Goal: Transaction & Acquisition: Book appointment/travel/reservation

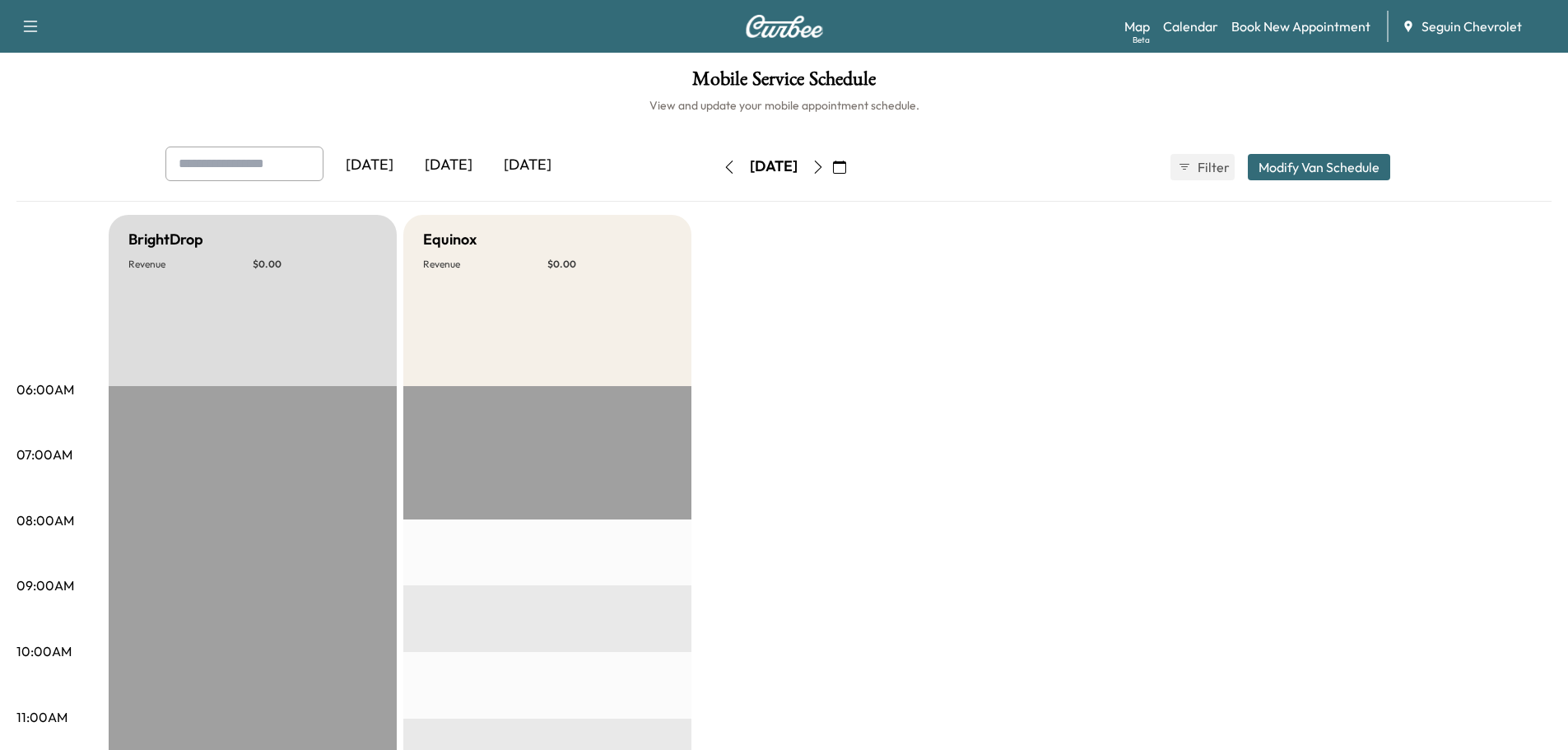
click at [846, 163] on icon "button" at bounding box center [840, 167] width 13 height 13
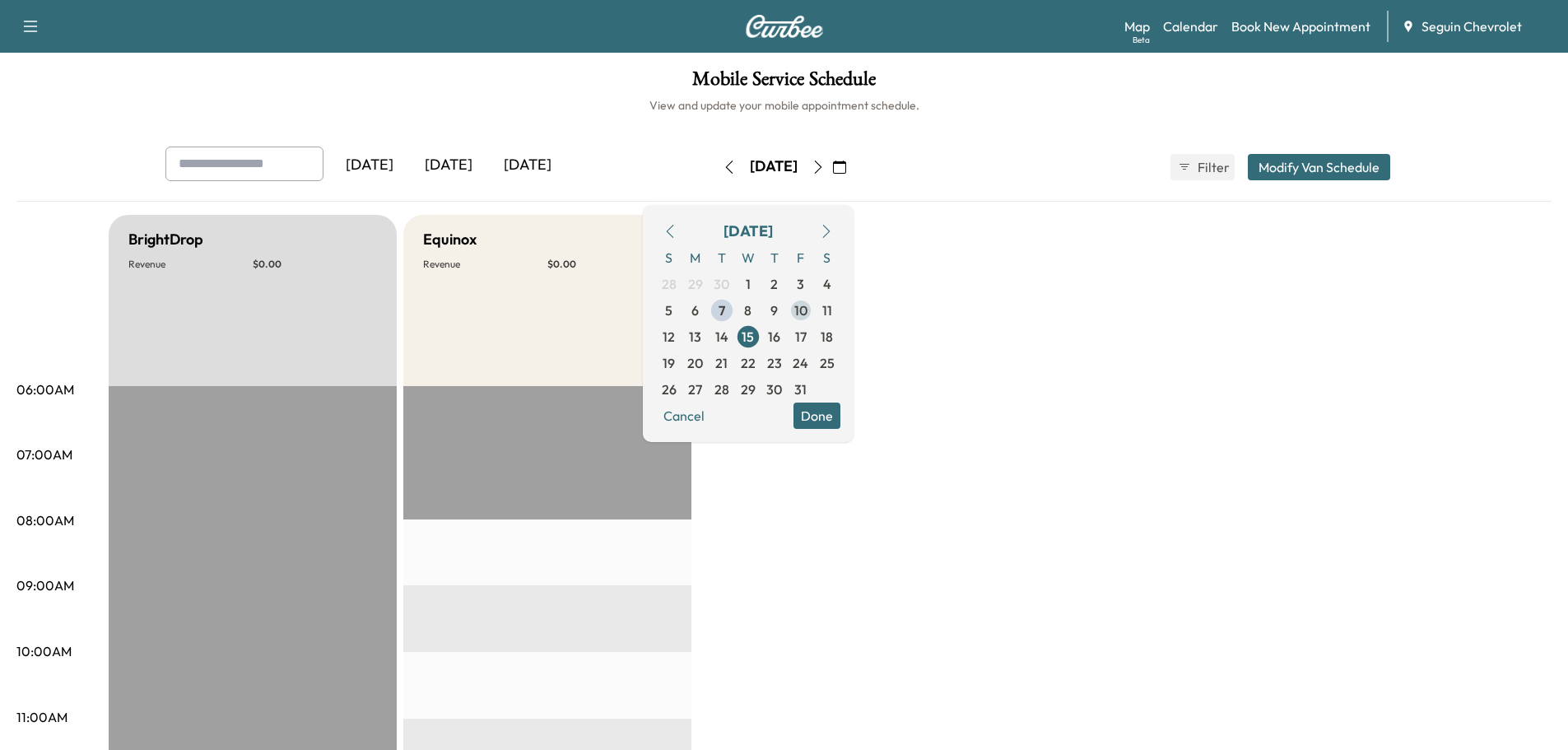
click at [807, 311] on span "10" at bounding box center [802, 310] width 13 height 20
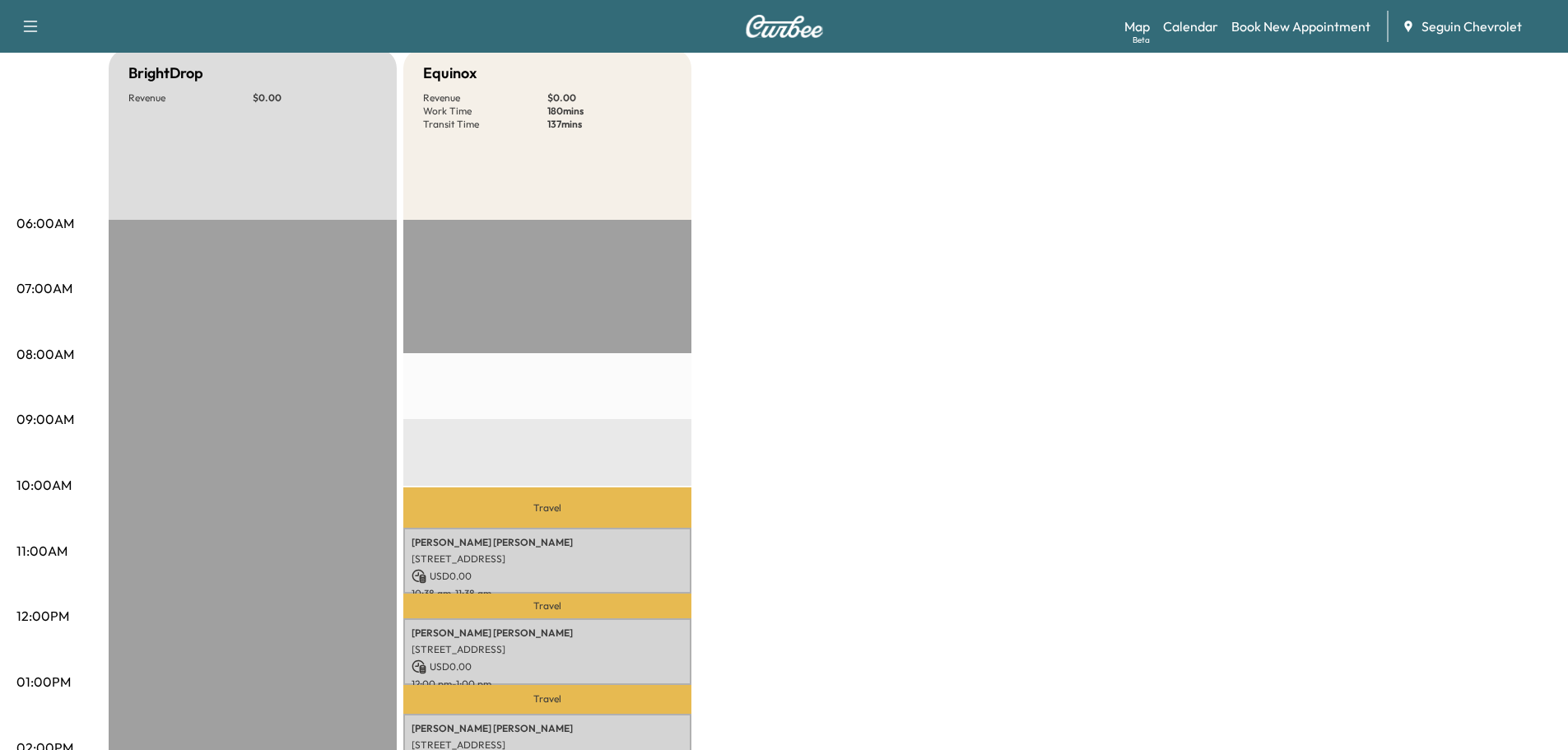
scroll to position [164, 0]
click at [1269, 21] on link "Book New Appointment" at bounding box center [1301, 26] width 139 height 20
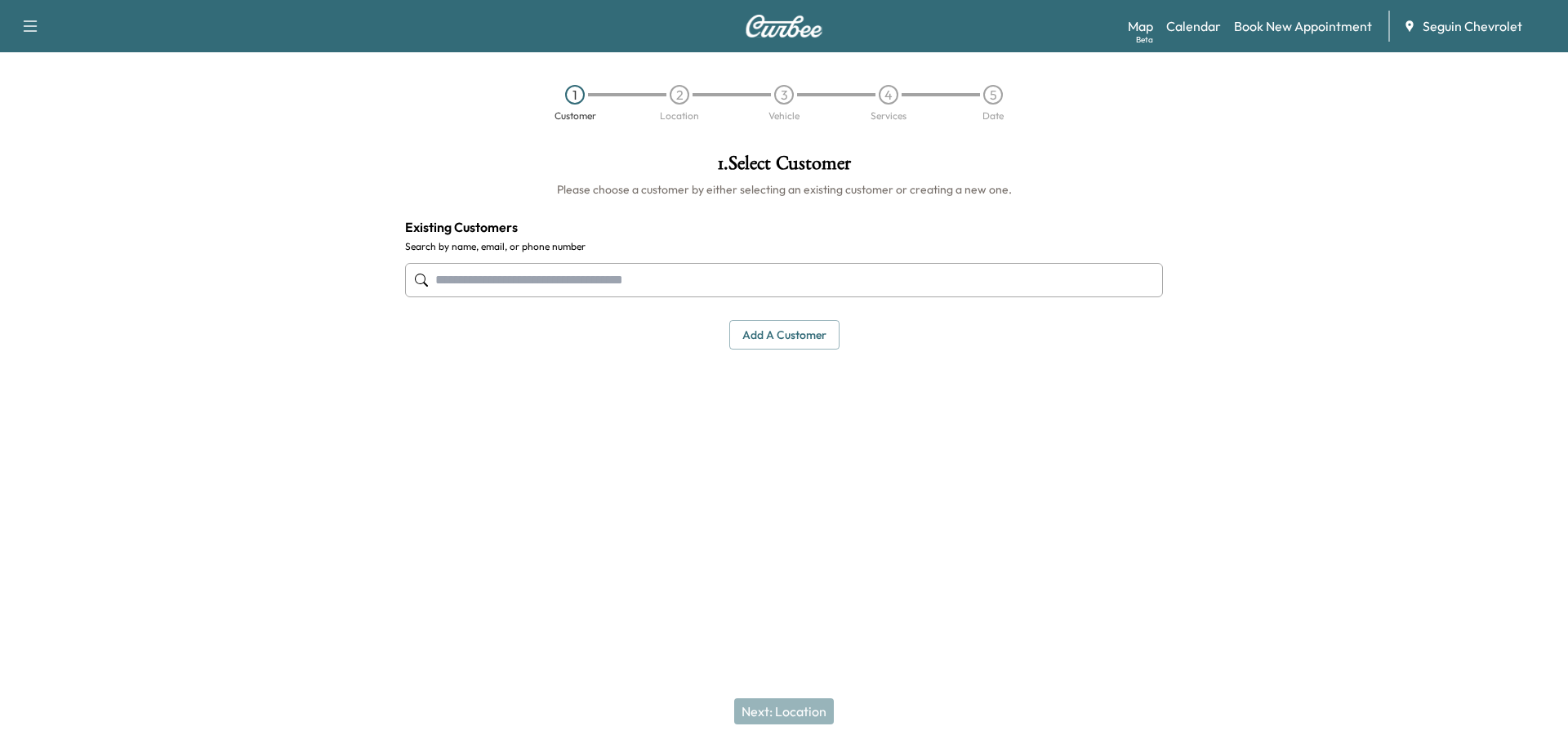
click at [462, 279] on input "text" at bounding box center [783, 280] width 758 height 34
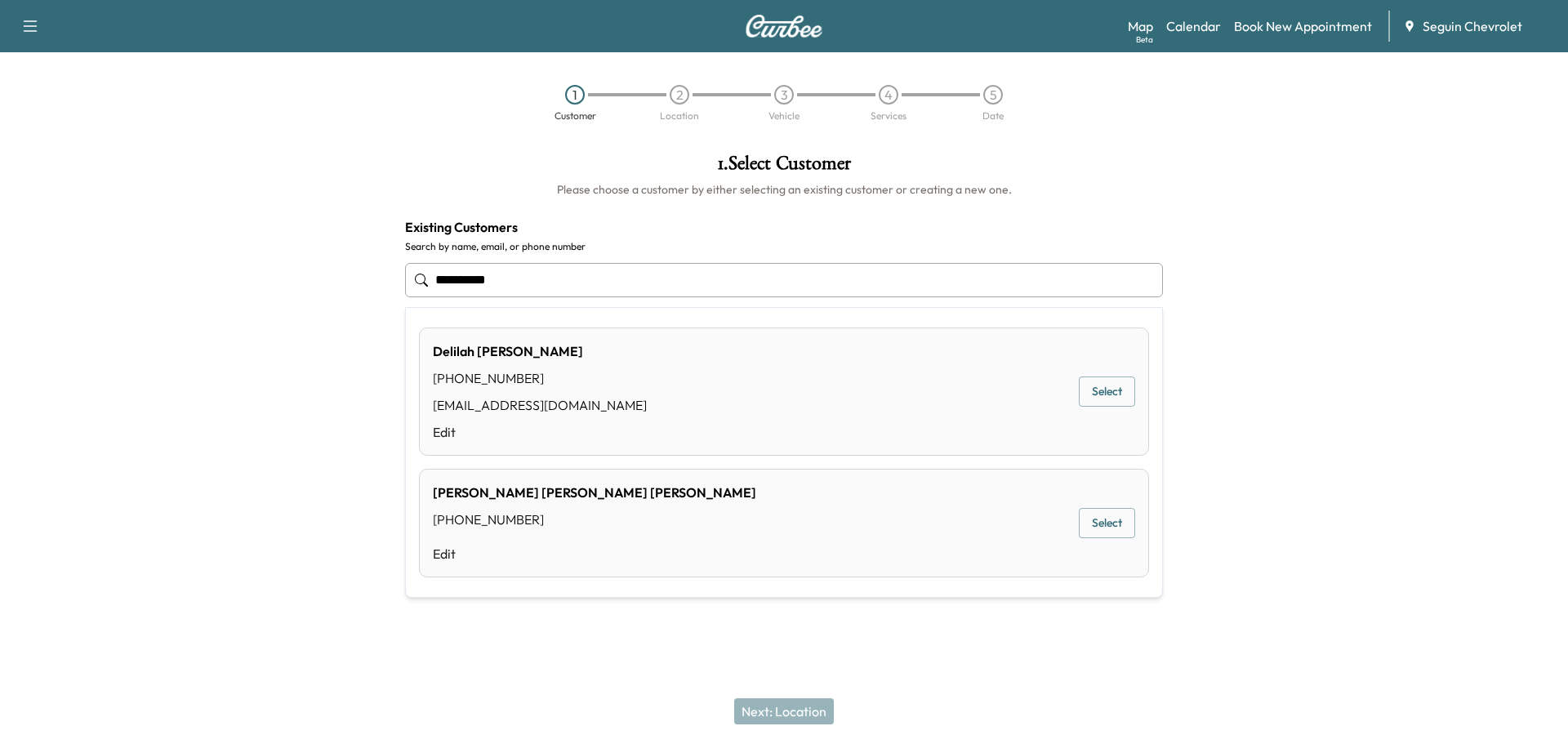
click at [1097, 389] on button "Select" at bounding box center [1108, 391] width 57 height 30
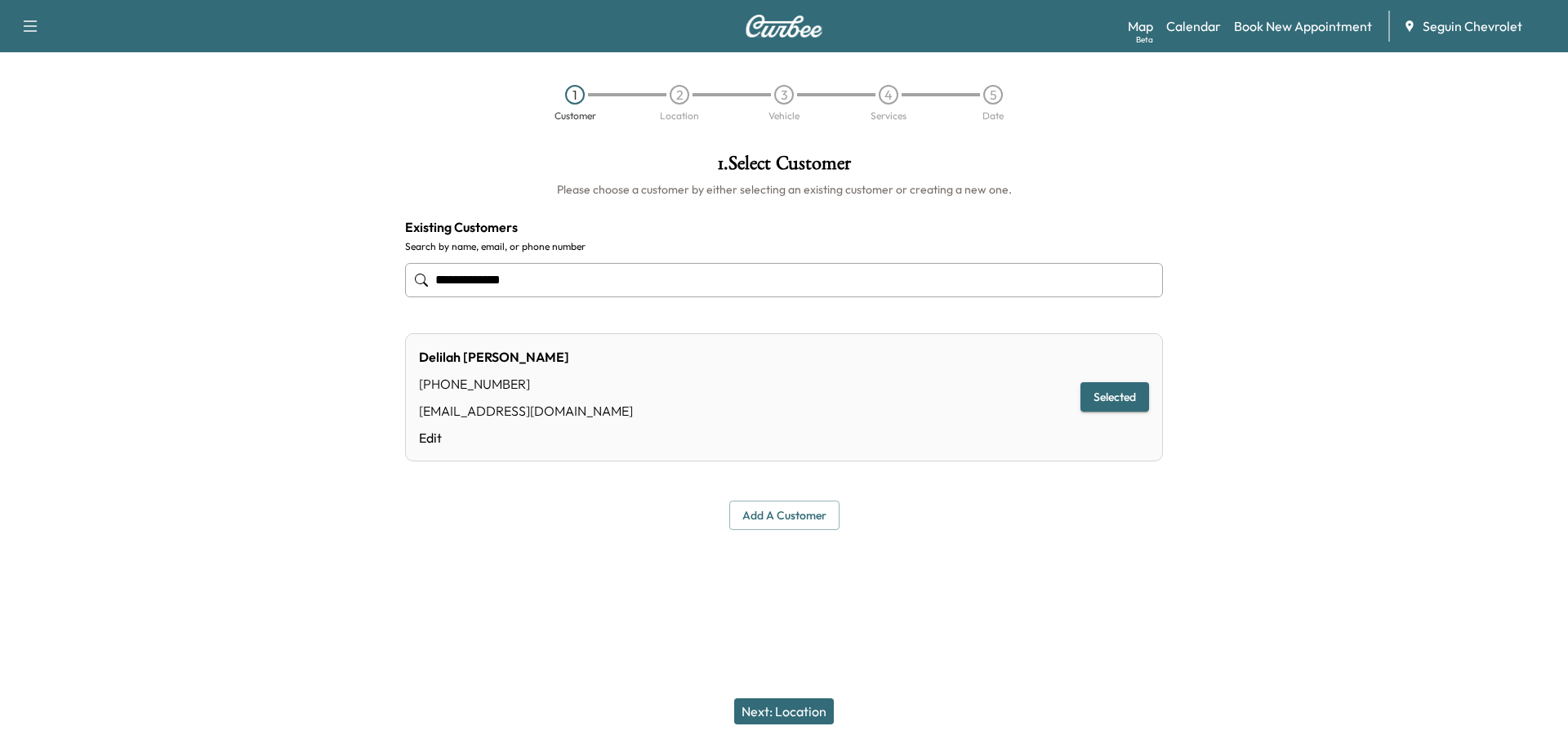
type input "**********"
click at [803, 706] on button "Next: Location" at bounding box center [784, 711] width 100 height 26
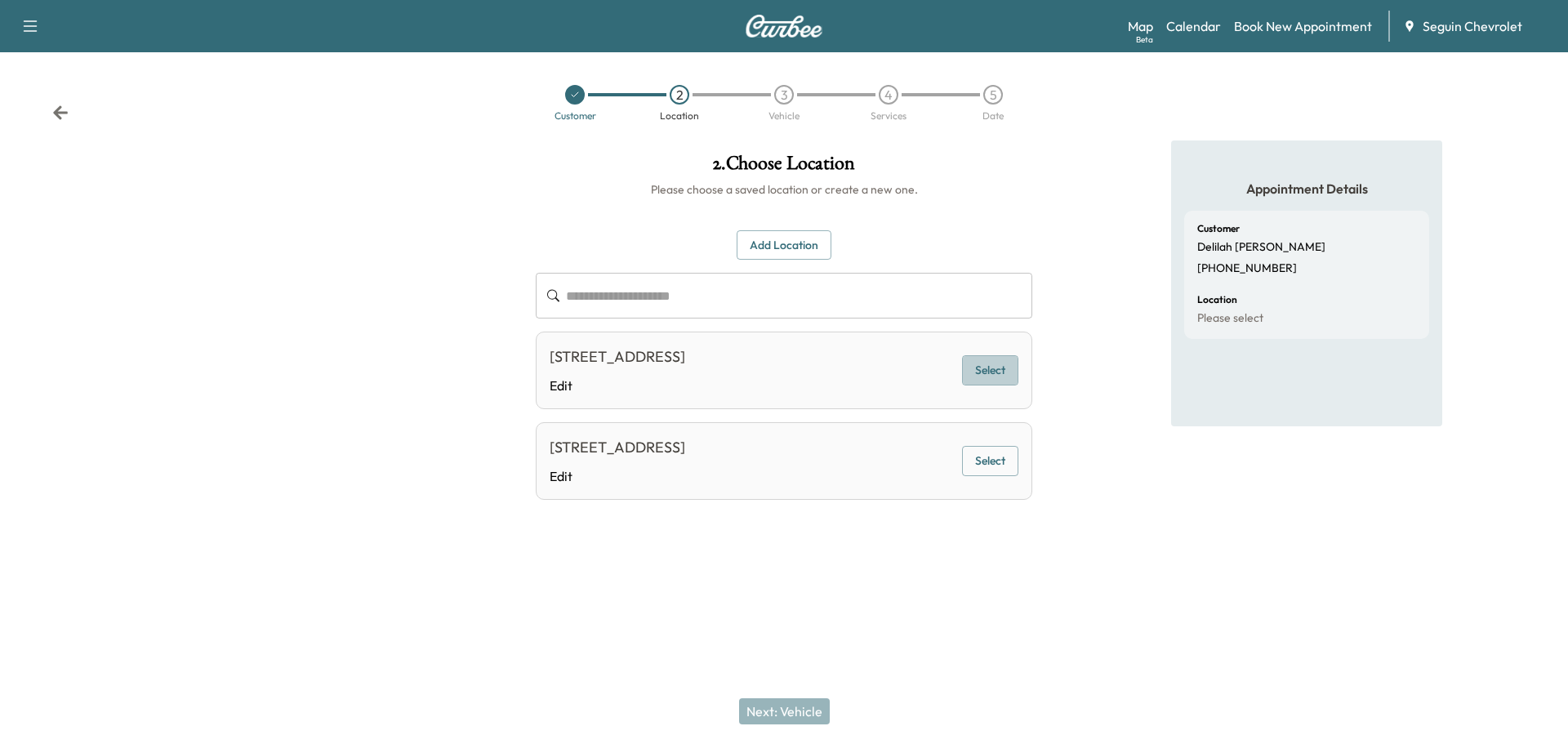
click at [992, 369] on button "Select" at bounding box center [991, 371] width 57 height 30
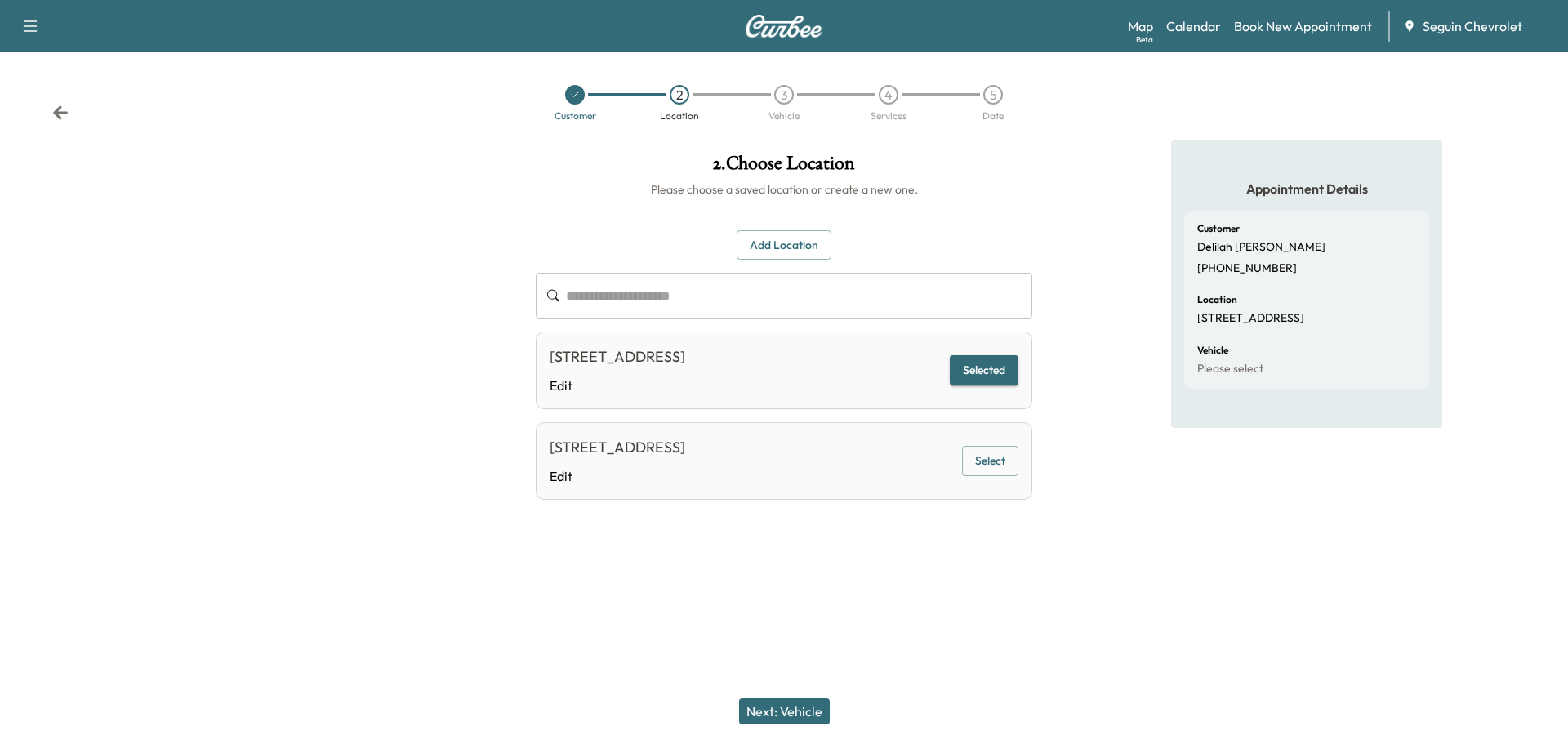
click at [802, 703] on button "Next: Vehicle" at bounding box center [785, 711] width 91 height 26
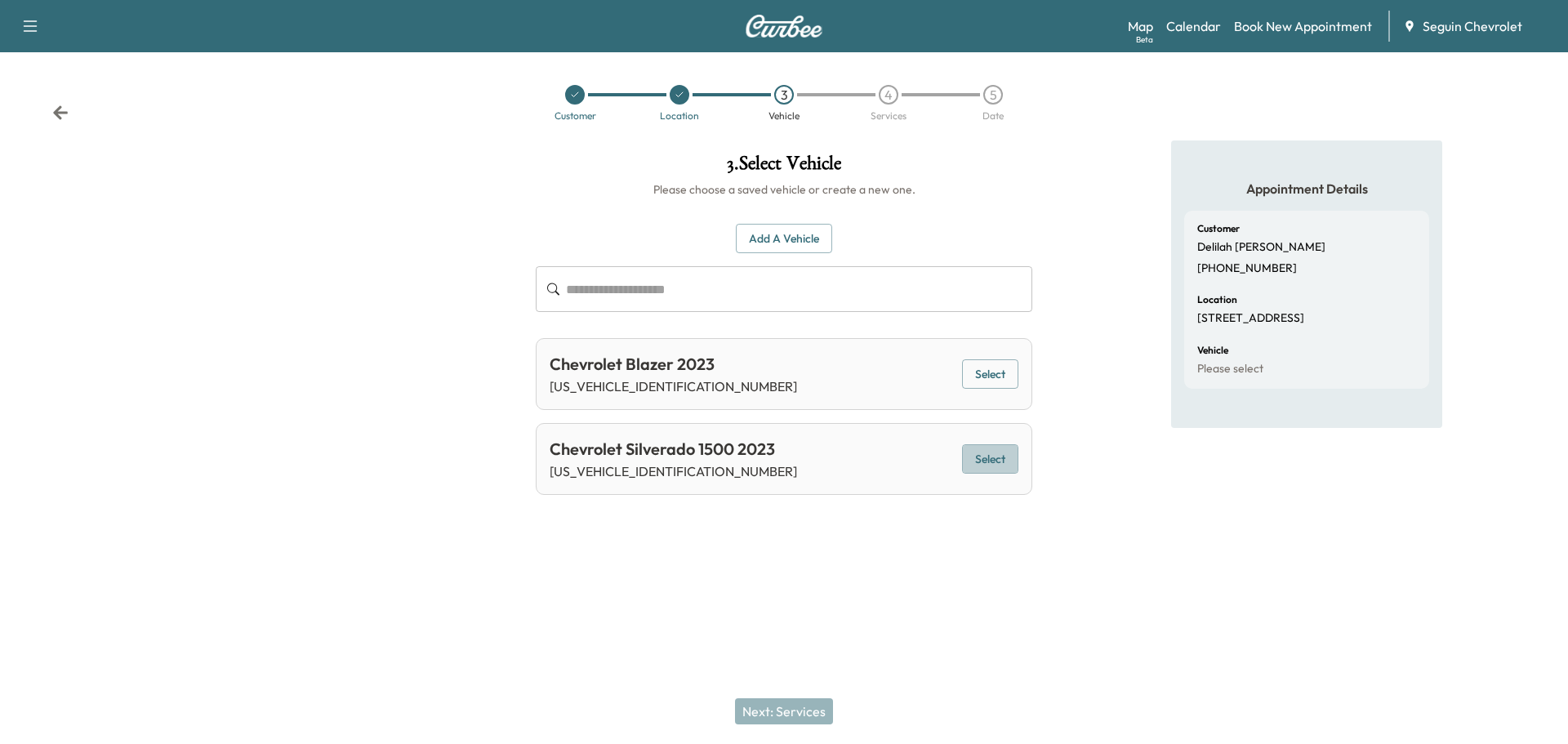
click at [984, 454] on button "Select" at bounding box center [991, 459] width 57 height 30
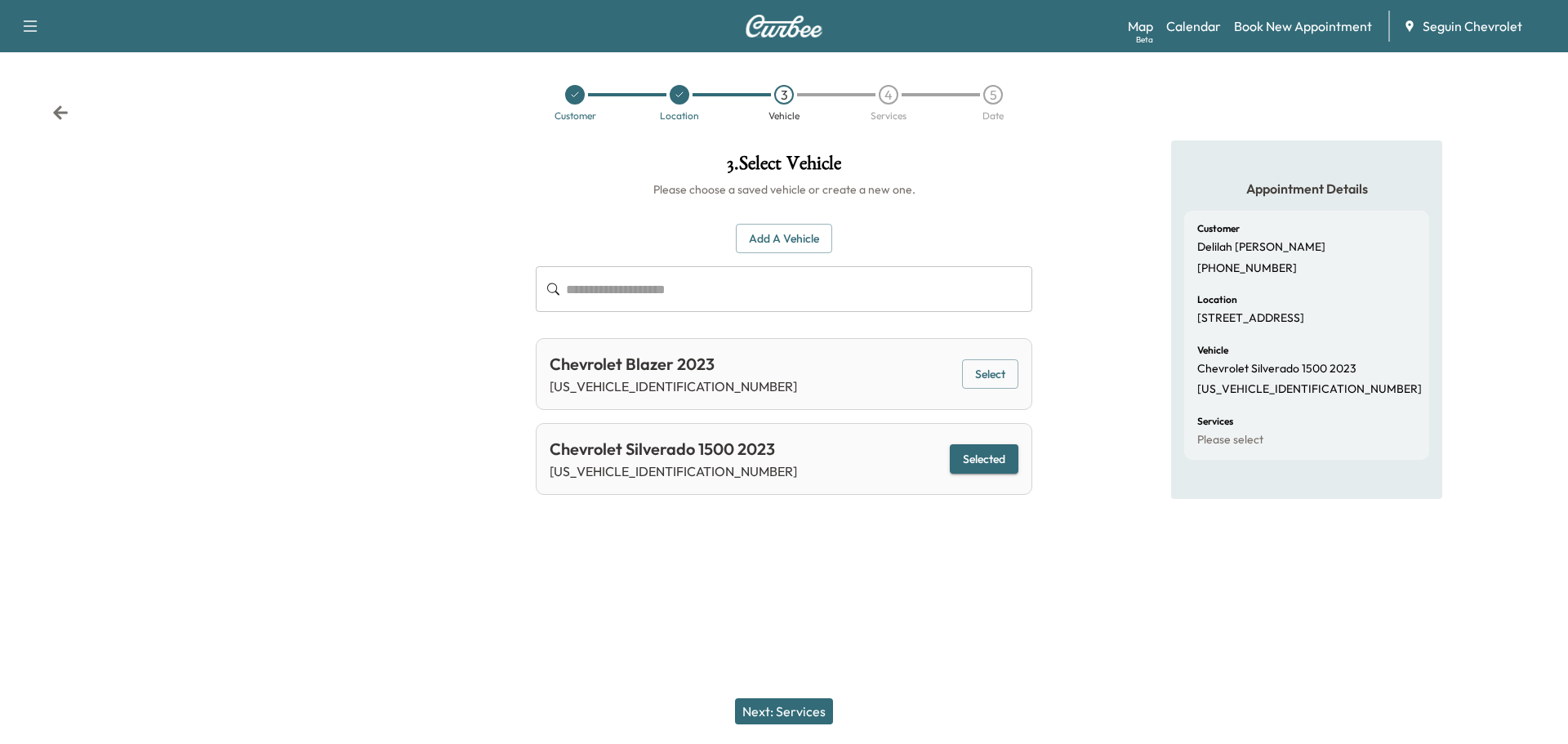
click at [809, 706] on button "Next: Services" at bounding box center [784, 711] width 98 height 26
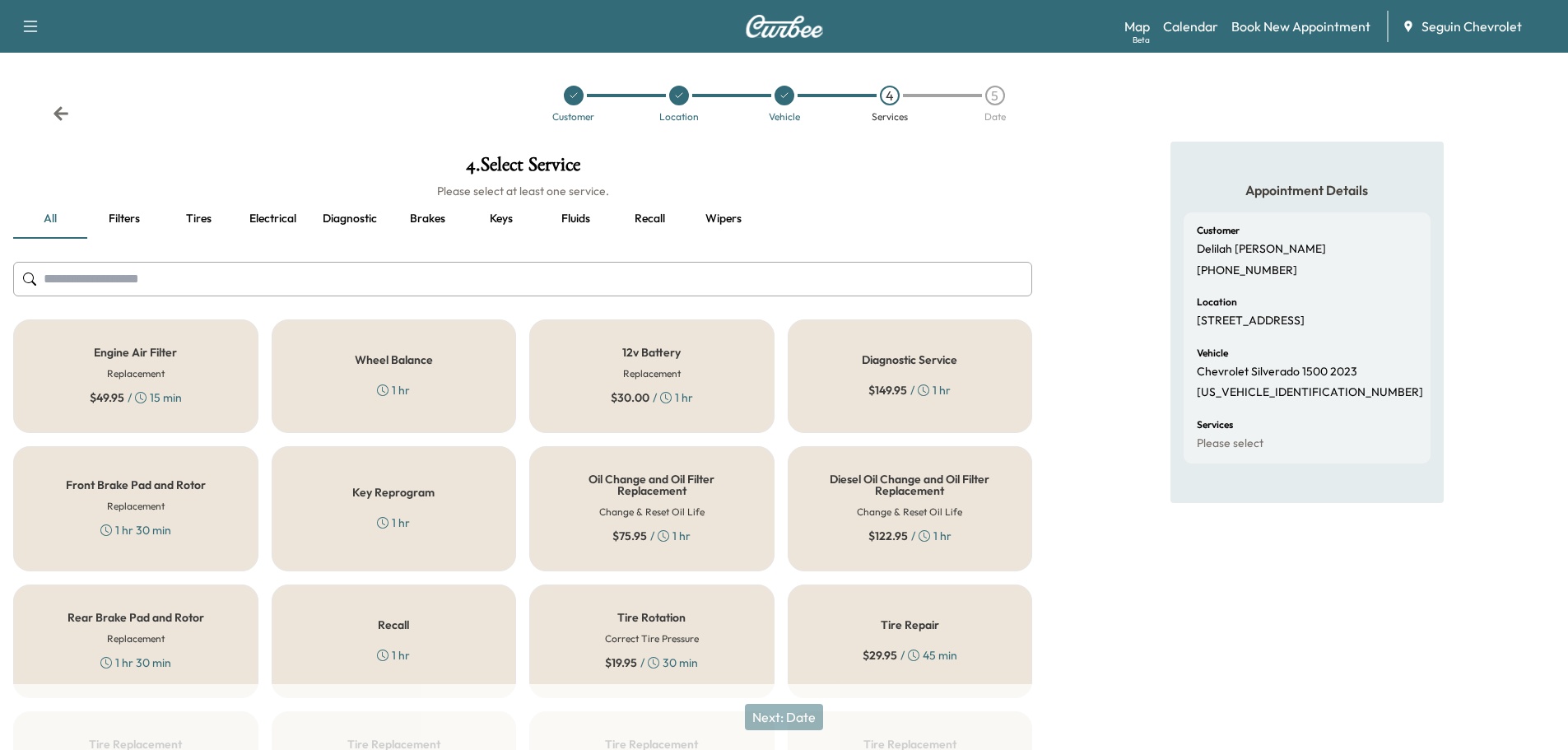
click at [417, 635] on div "Recall 1 hr" at bounding box center [395, 641] width 245 height 113
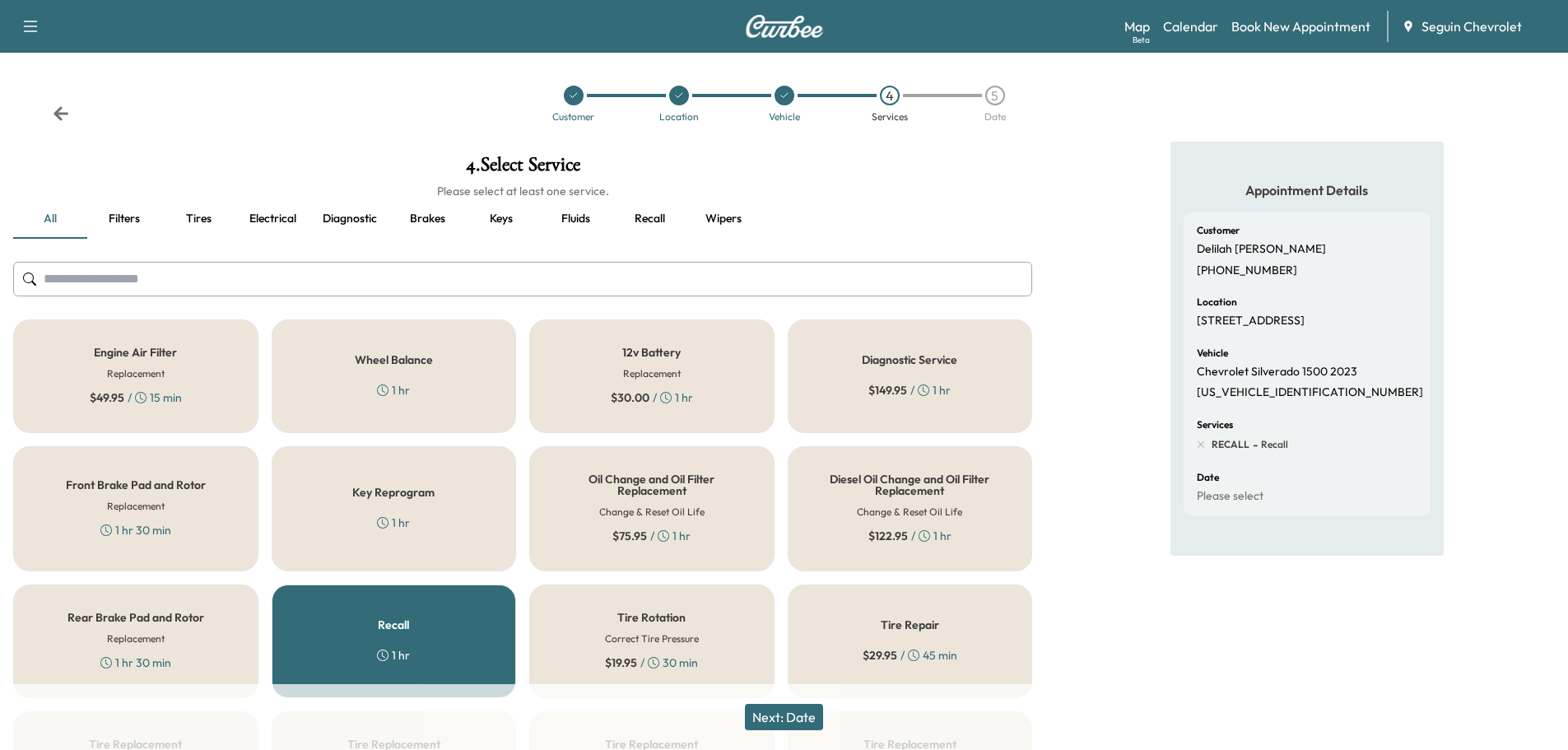
click at [794, 713] on button "Next: Date" at bounding box center [784, 717] width 78 height 27
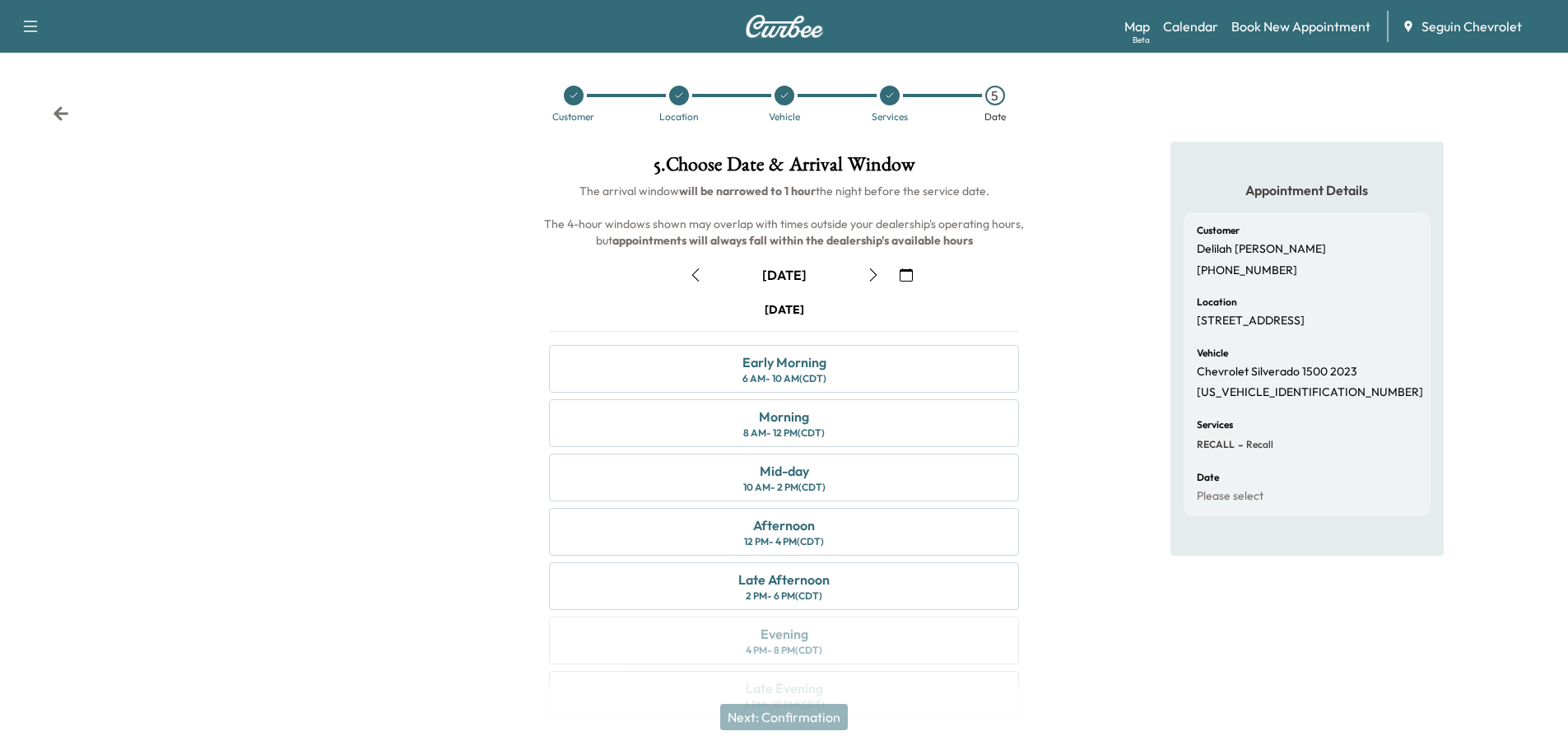
click at [915, 271] on button "button" at bounding box center [906, 275] width 28 height 27
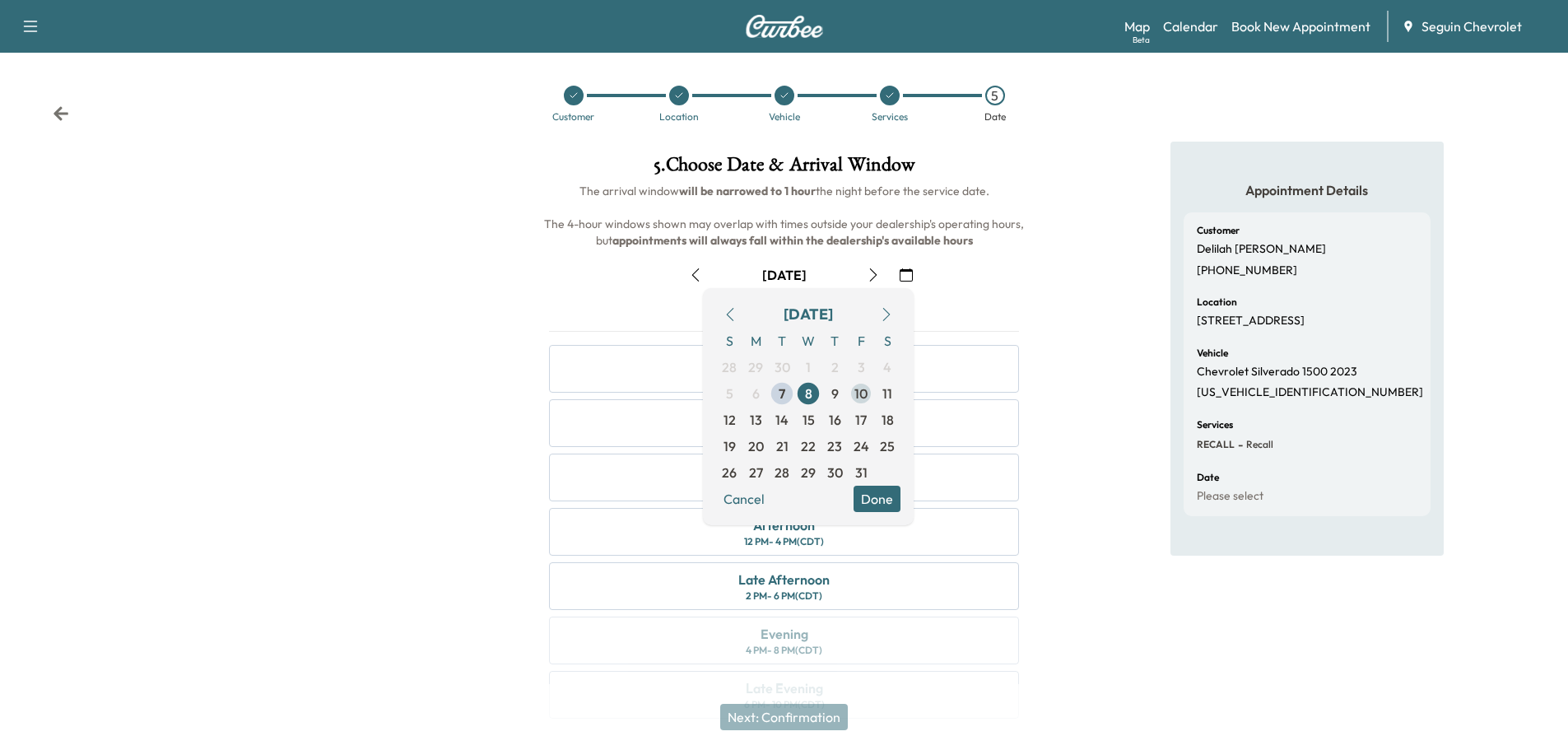
click at [861, 385] on span "10" at bounding box center [861, 393] width 13 height 20
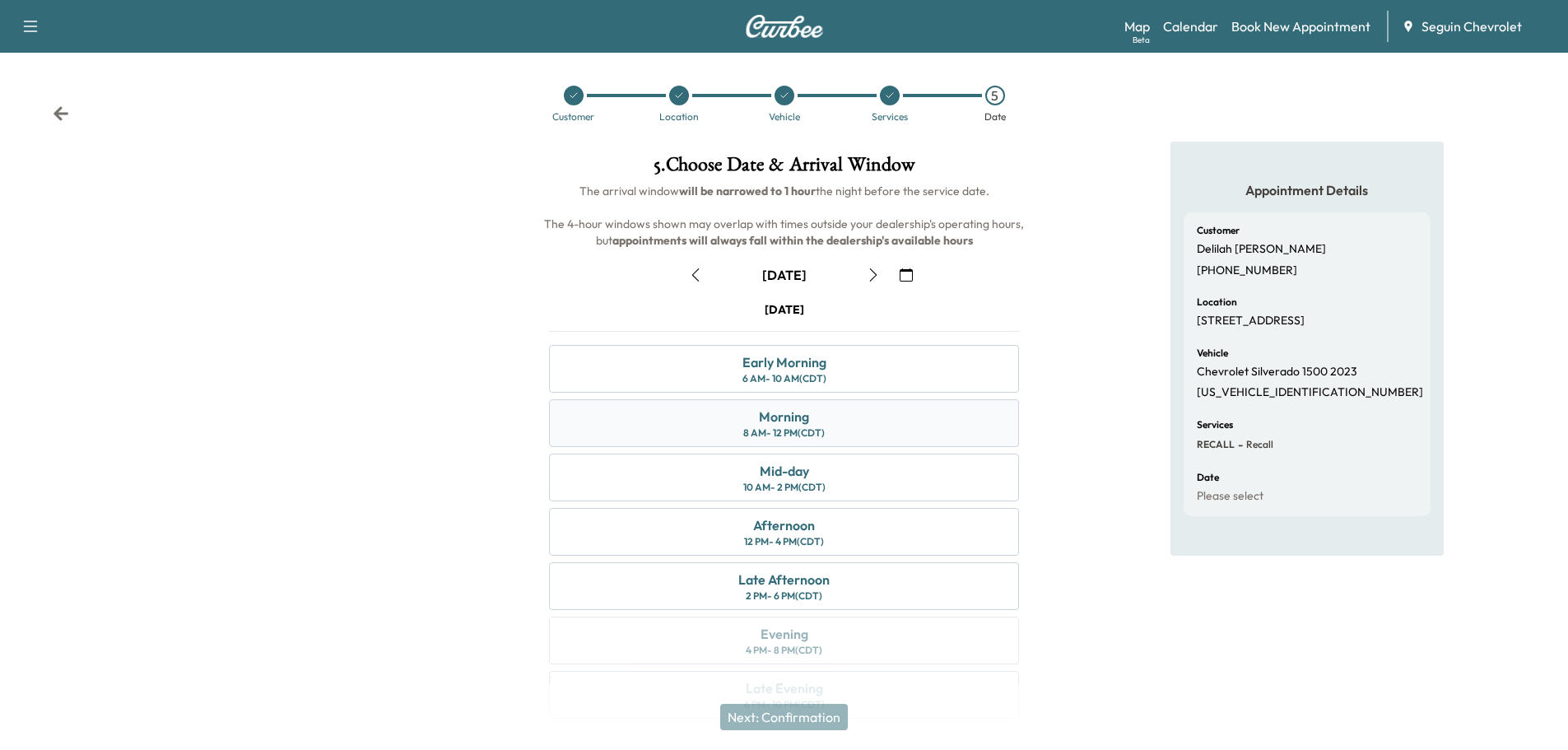
click at [842, 430] on div "Morning 8 AM - 12 PM (CDT)" at bounding box center [784, 423] width 470 height 48
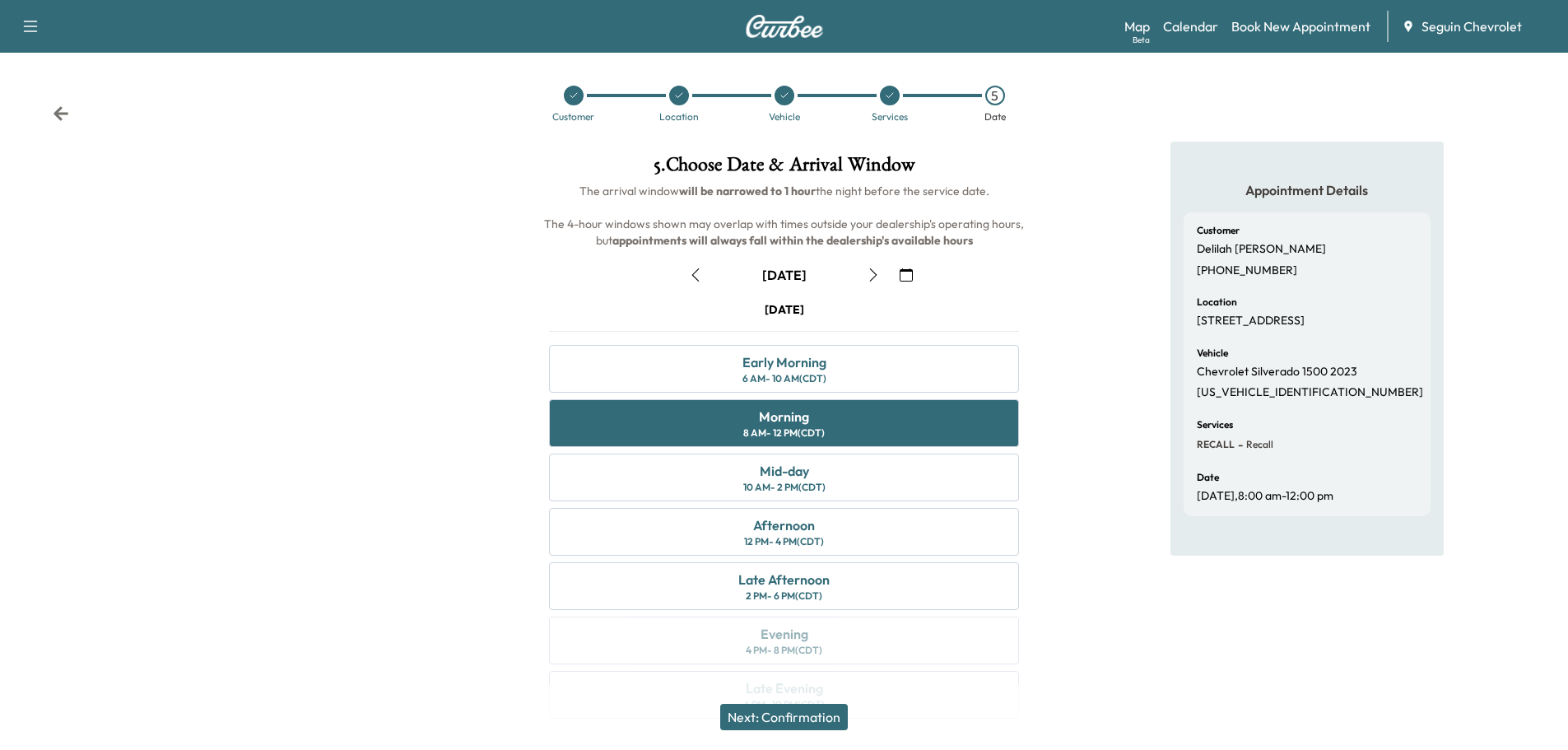
click at [808, 708] on button "Next: Confirmation" at bounding box center [784, 717] width 127 height 27
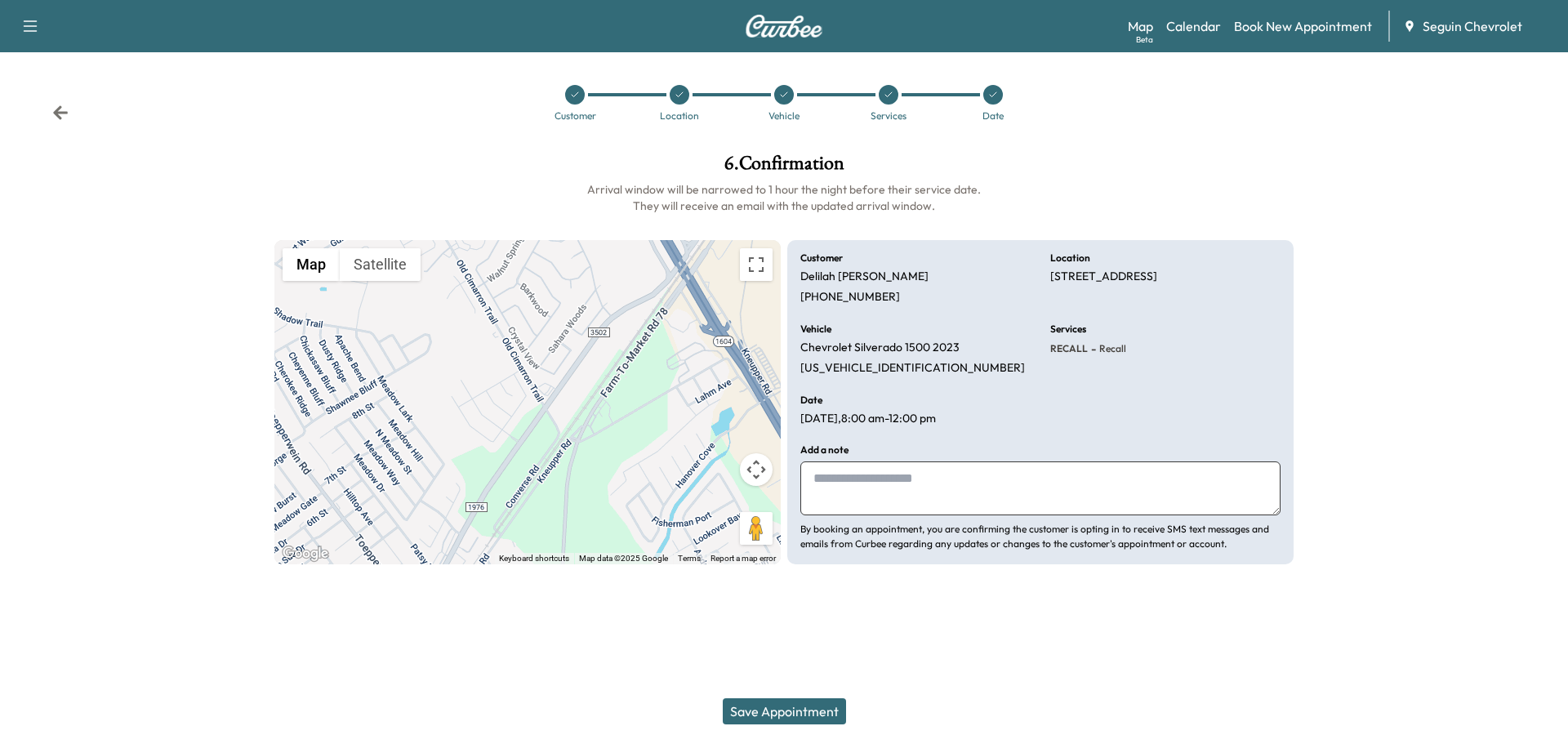
click at [833, 484] on textarea at bounding box center [1040, 488] width 480 height 54
type textarea "*"
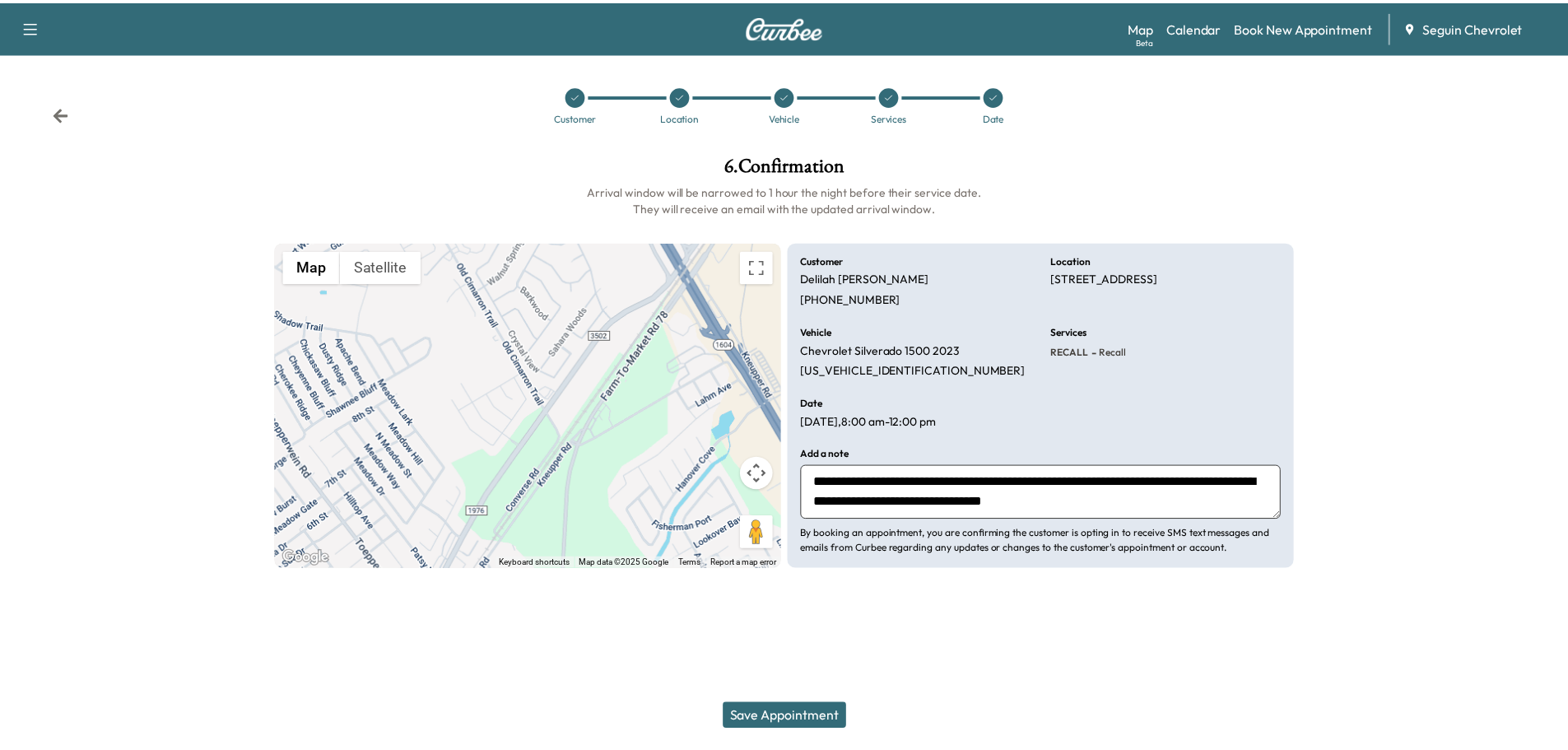
scroll to position [12, 0]
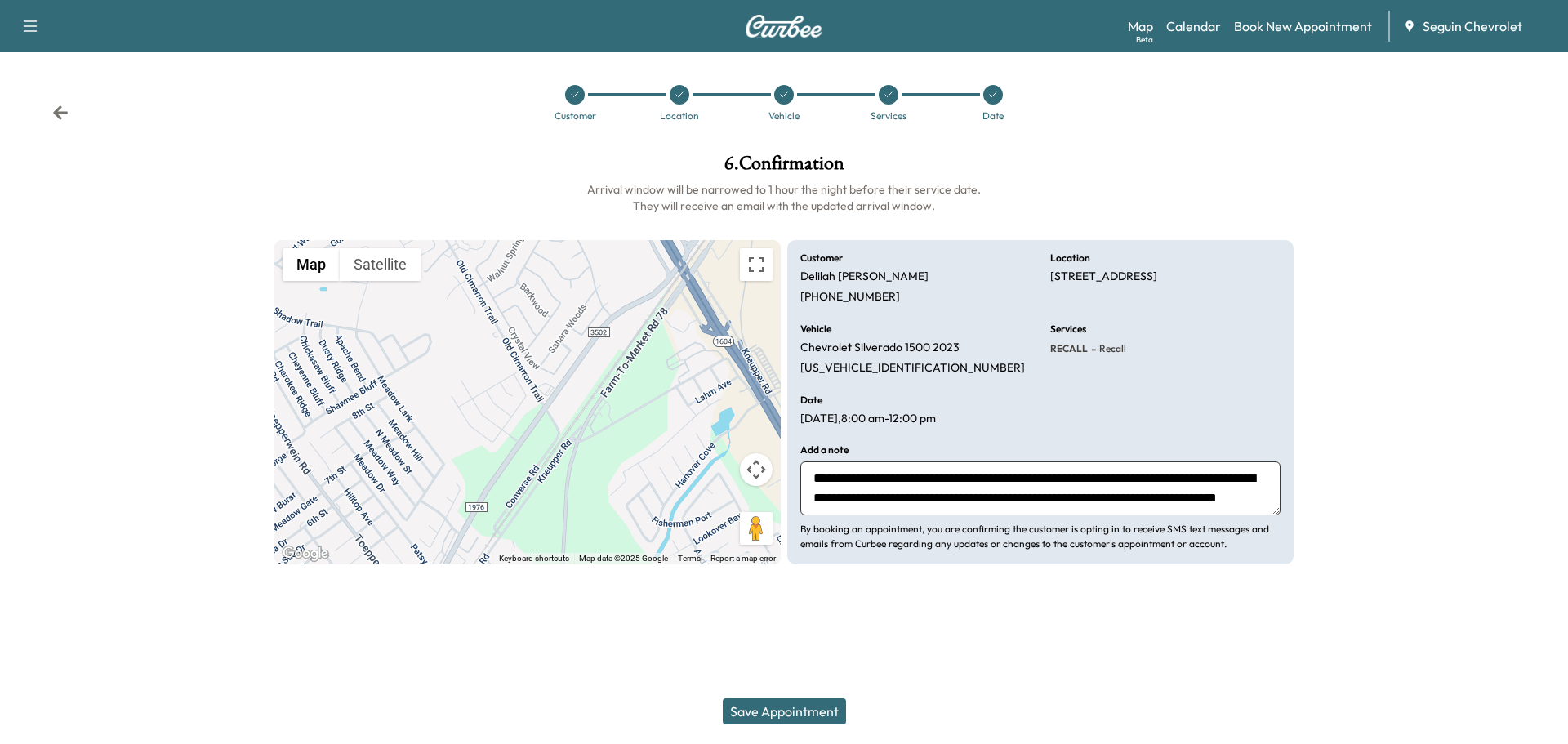
type textarea "**********"
click at [801, 715] on button "Save Appointment" at bounding box center [784, 711] width 124 height 26
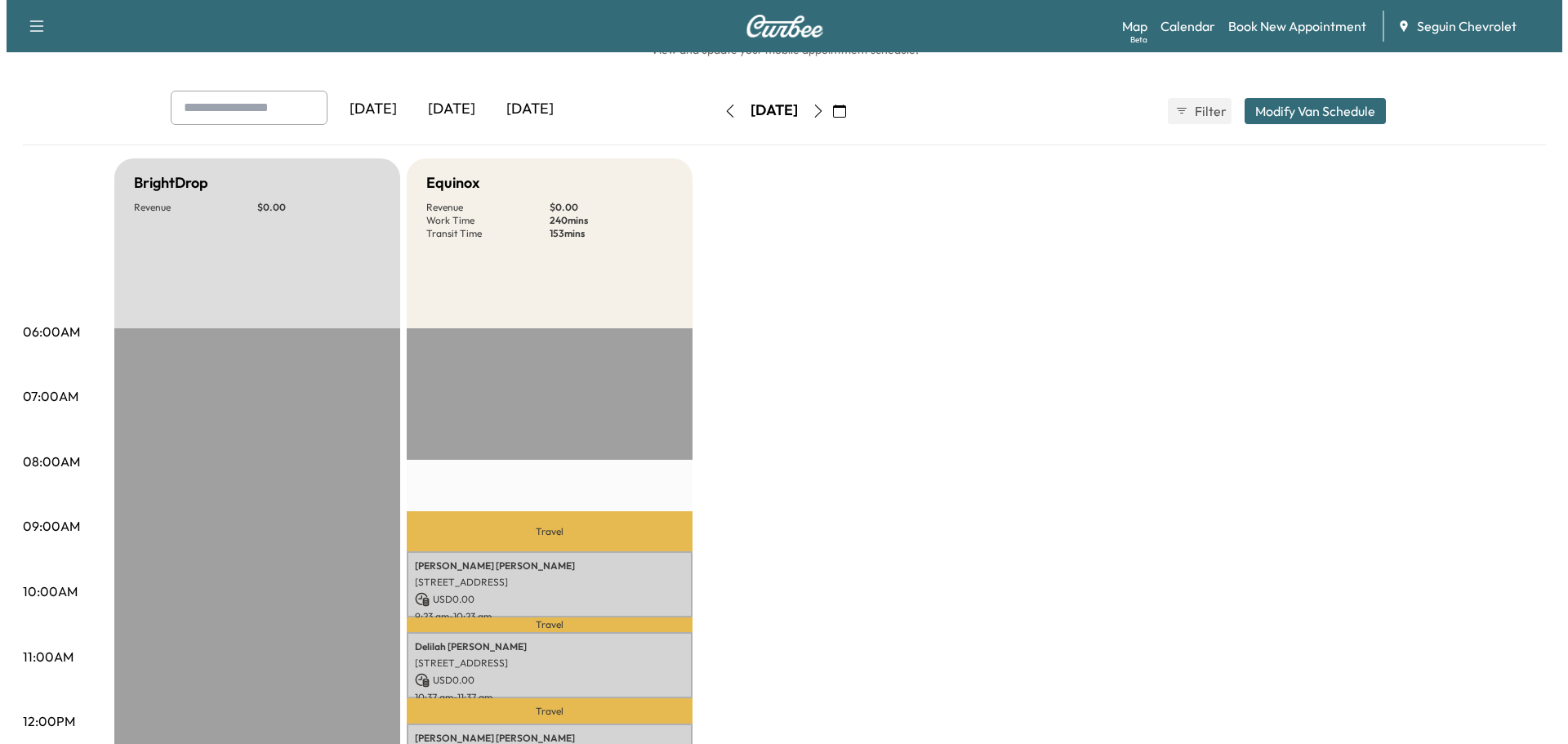
scroll to position [82, 0]
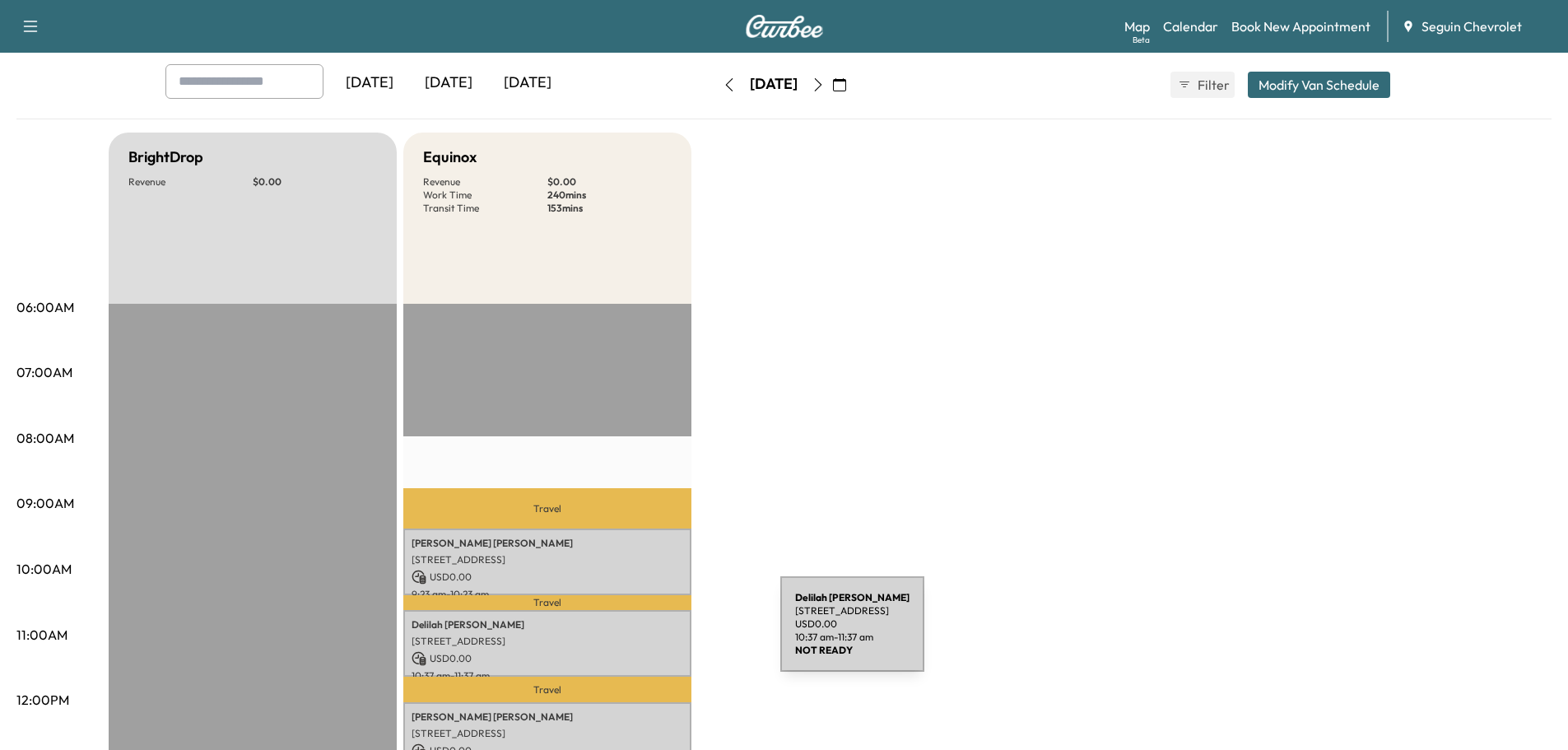
click at [657, 635] on p "[STREET_ADDRESS]" at bounding box center [548, 642] width 272 height 13
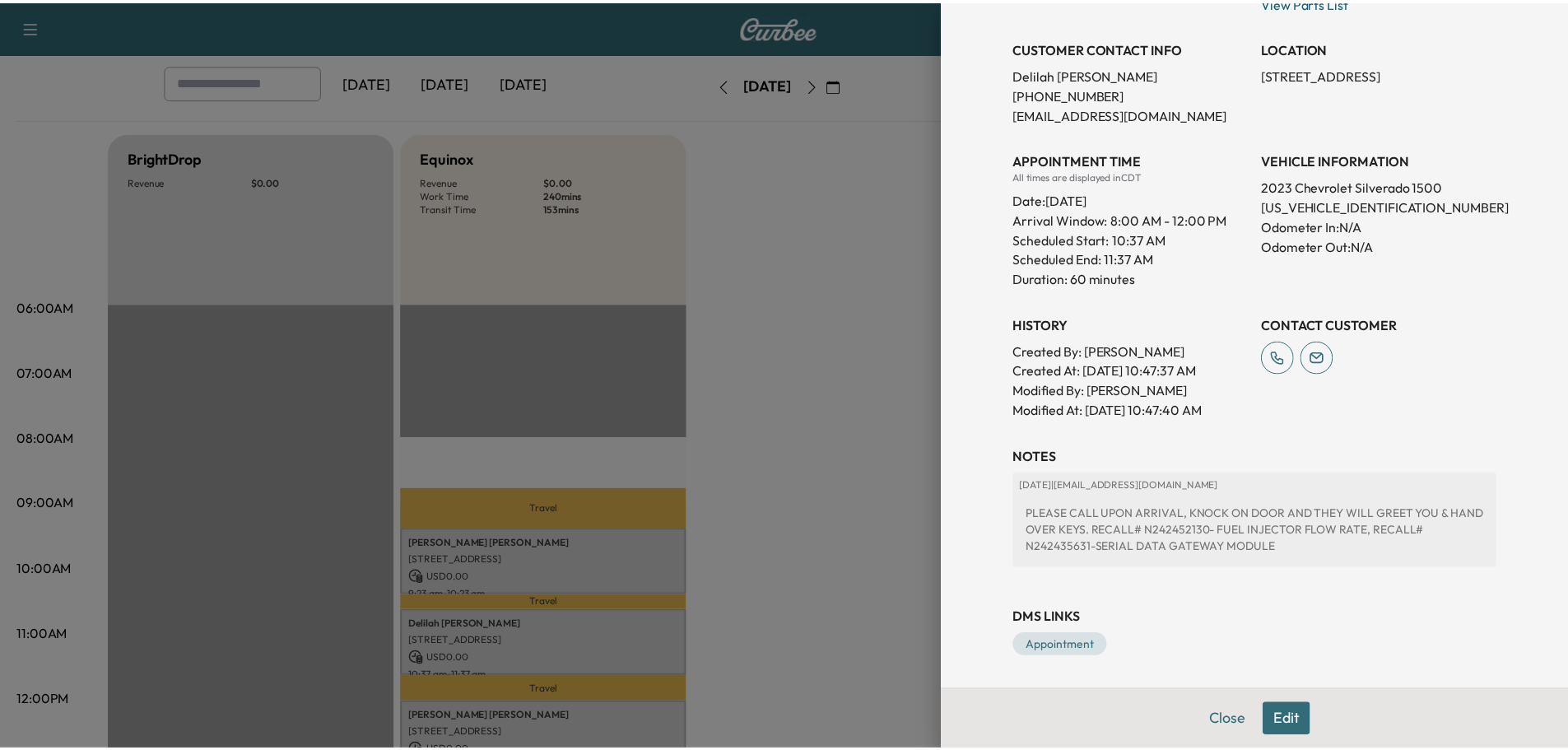
scroll to position [320, 0]
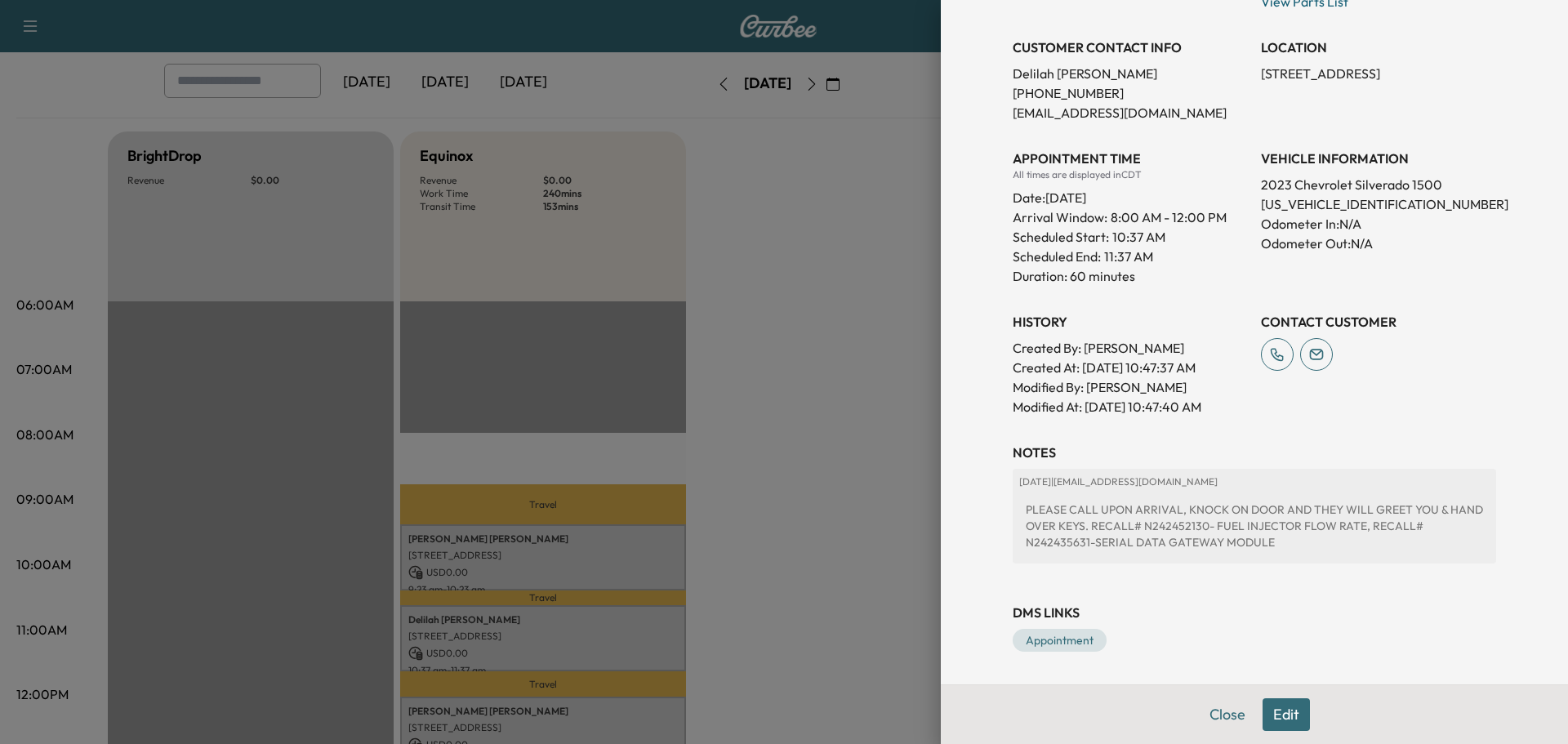
click at [858, 479] on div at bounding box center [784, 372] width 1568 height 744
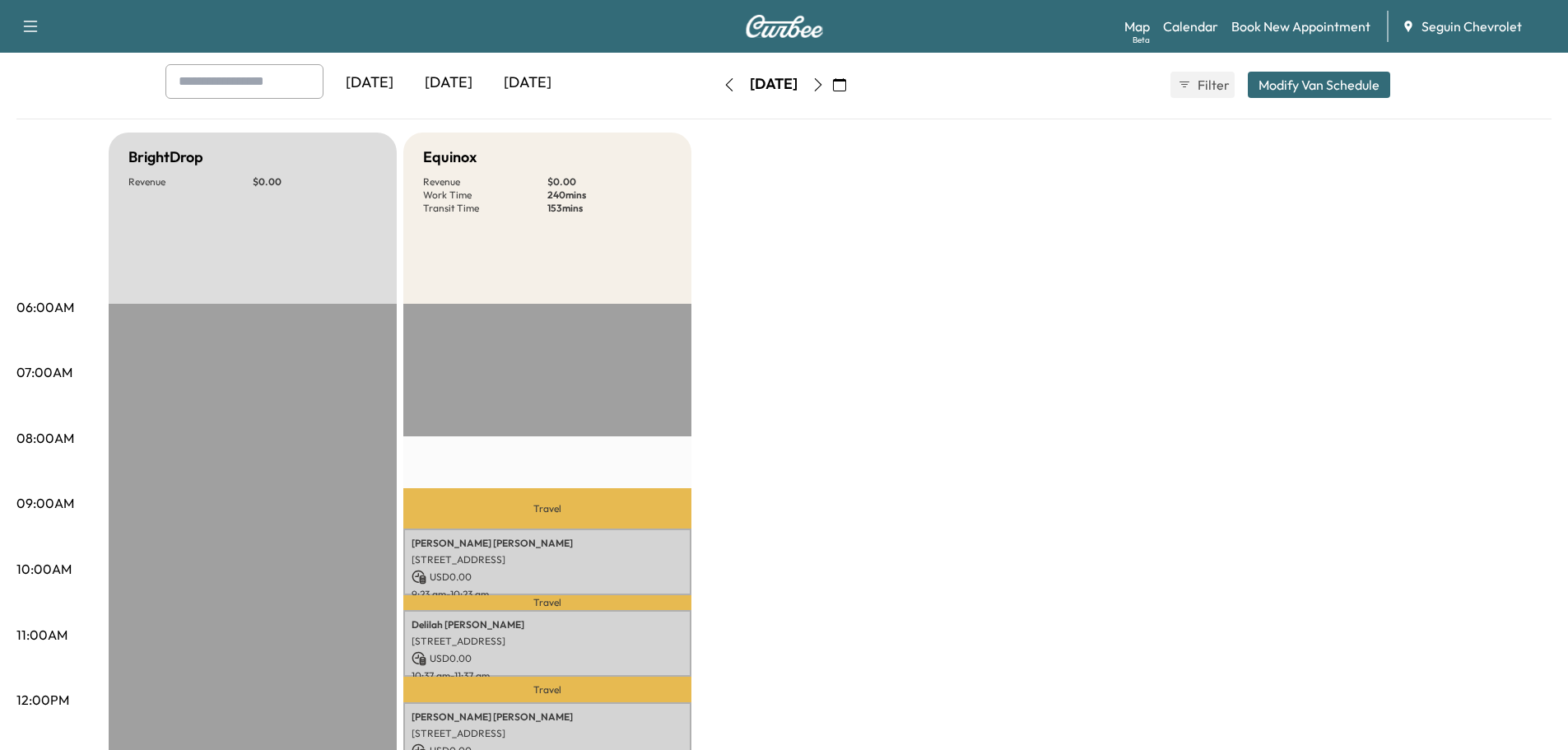
click at [846, 81] on icon "button" at bounding box center [840, 85] width 13 height 13
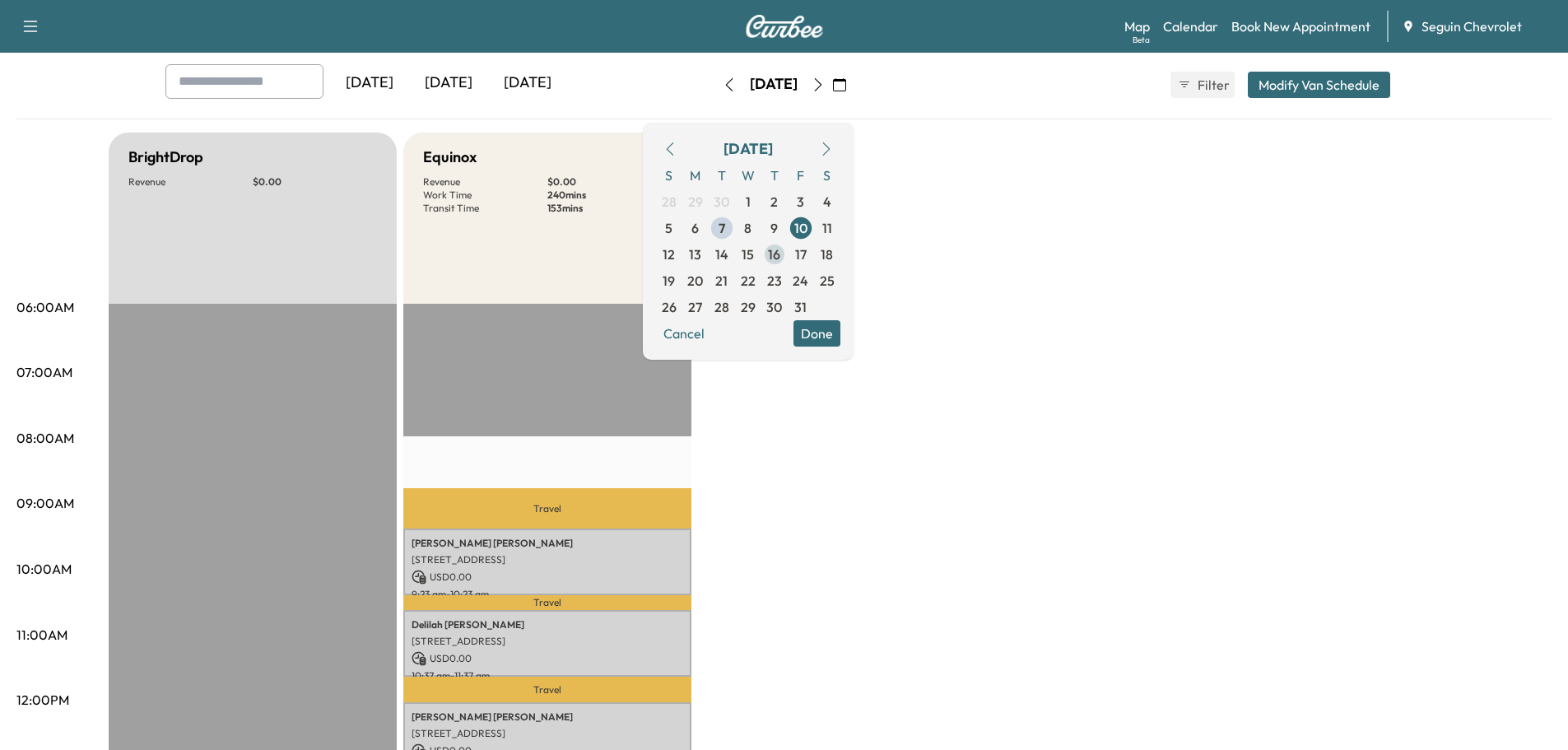
click at [781, 250] on span "16" at bounding box center [774, 254] width 12 height 20
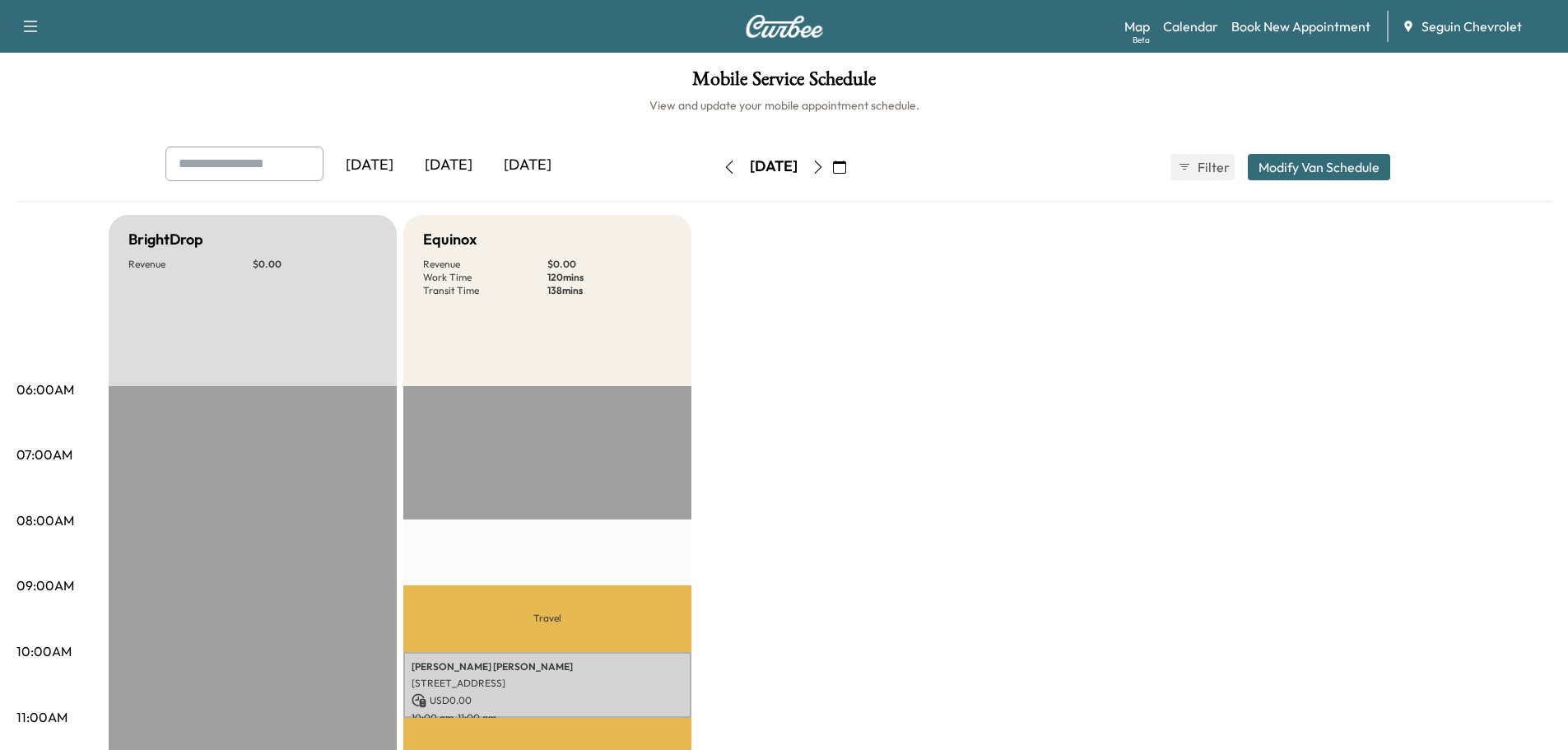
click at [846, 164] on icon "button" at bounding box center [840, 167] width 13 height 13
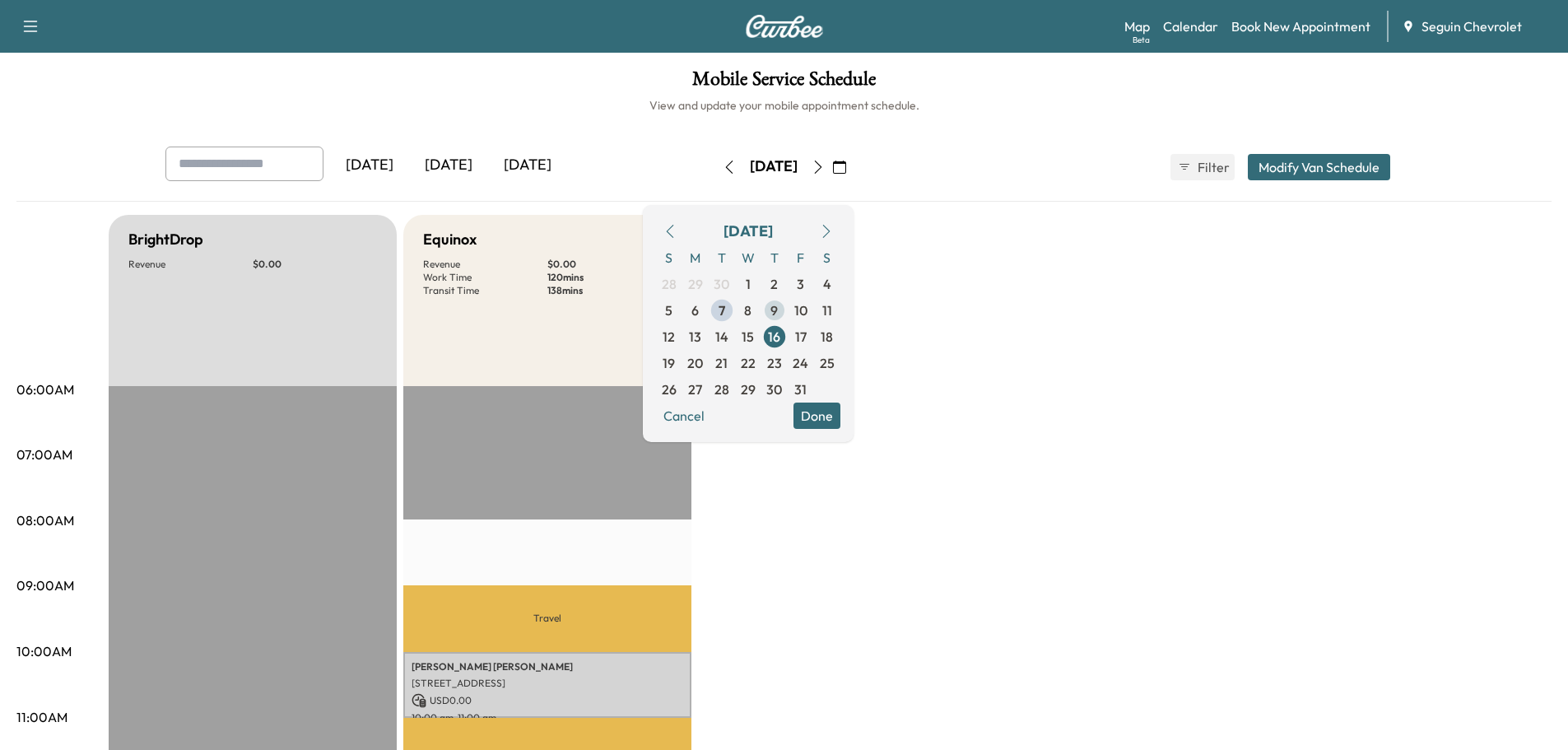
click at [778, 313] on span "9" at bounding box center [774, 310] width 8 height 20
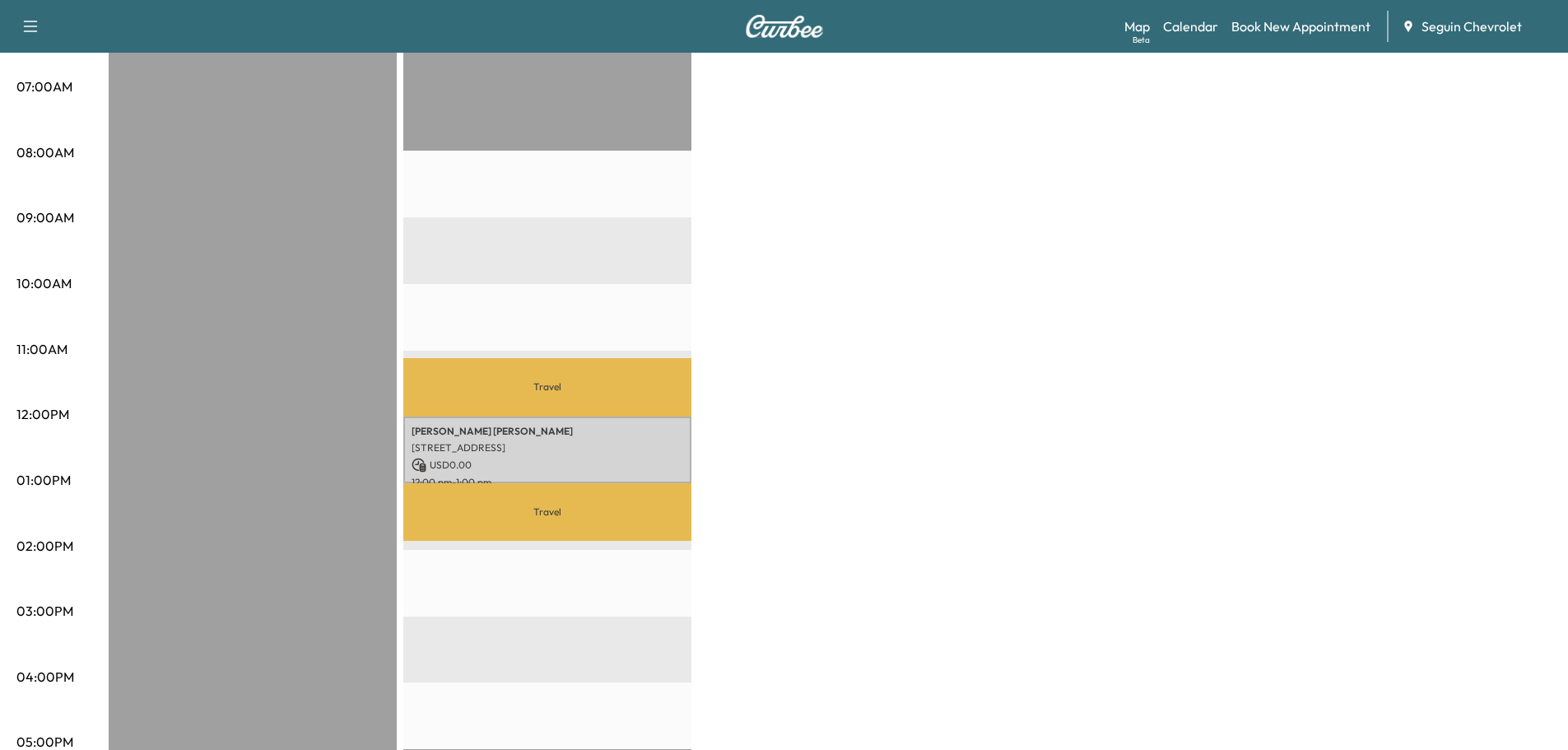
scroll to position [412, 0]
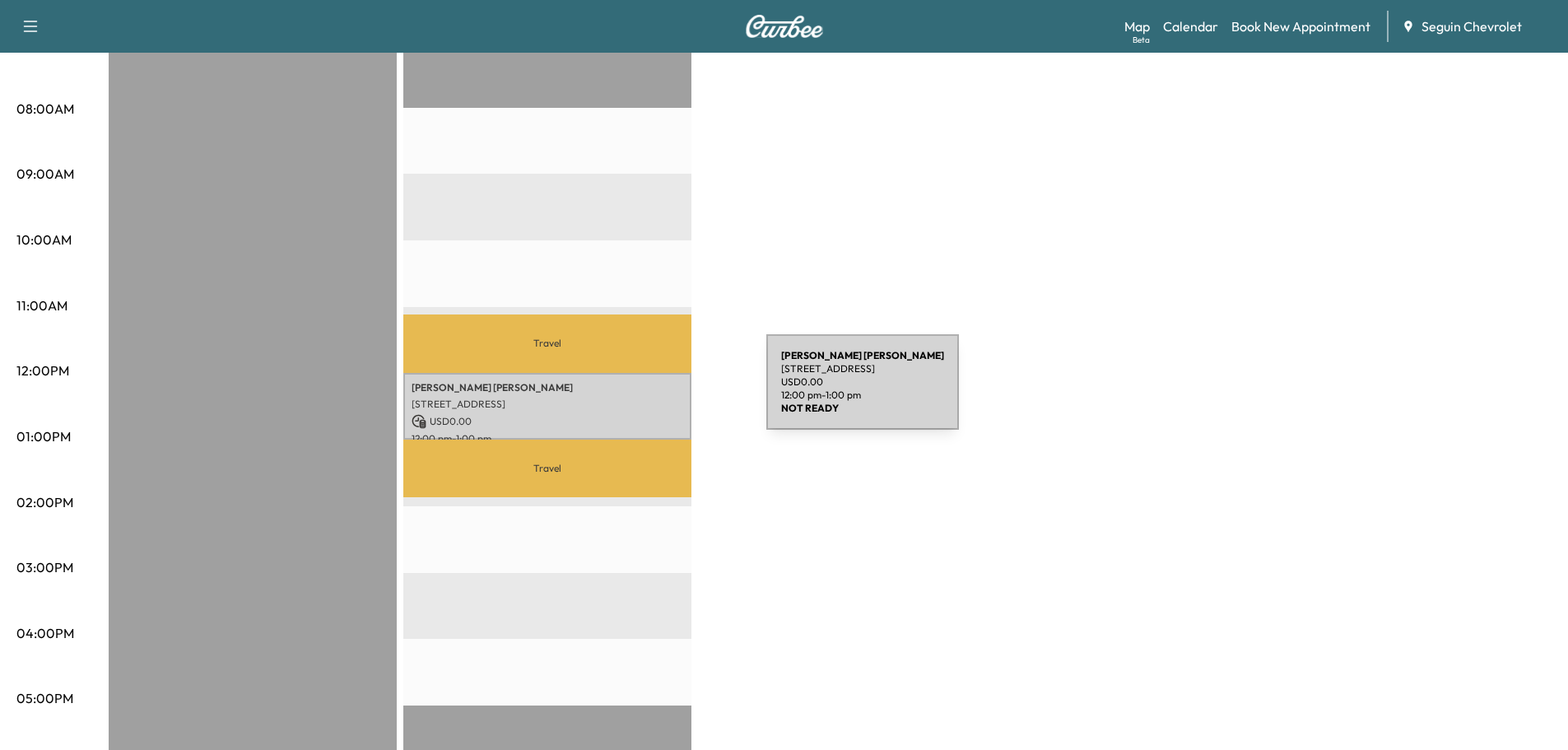
click at [643, 392] on div "[PERSON_NAME] [STREET_ADDRESS] USD 0.00 12:00 pm - 1:00 pm" at bounding box center [547, 406] width 288 height 67
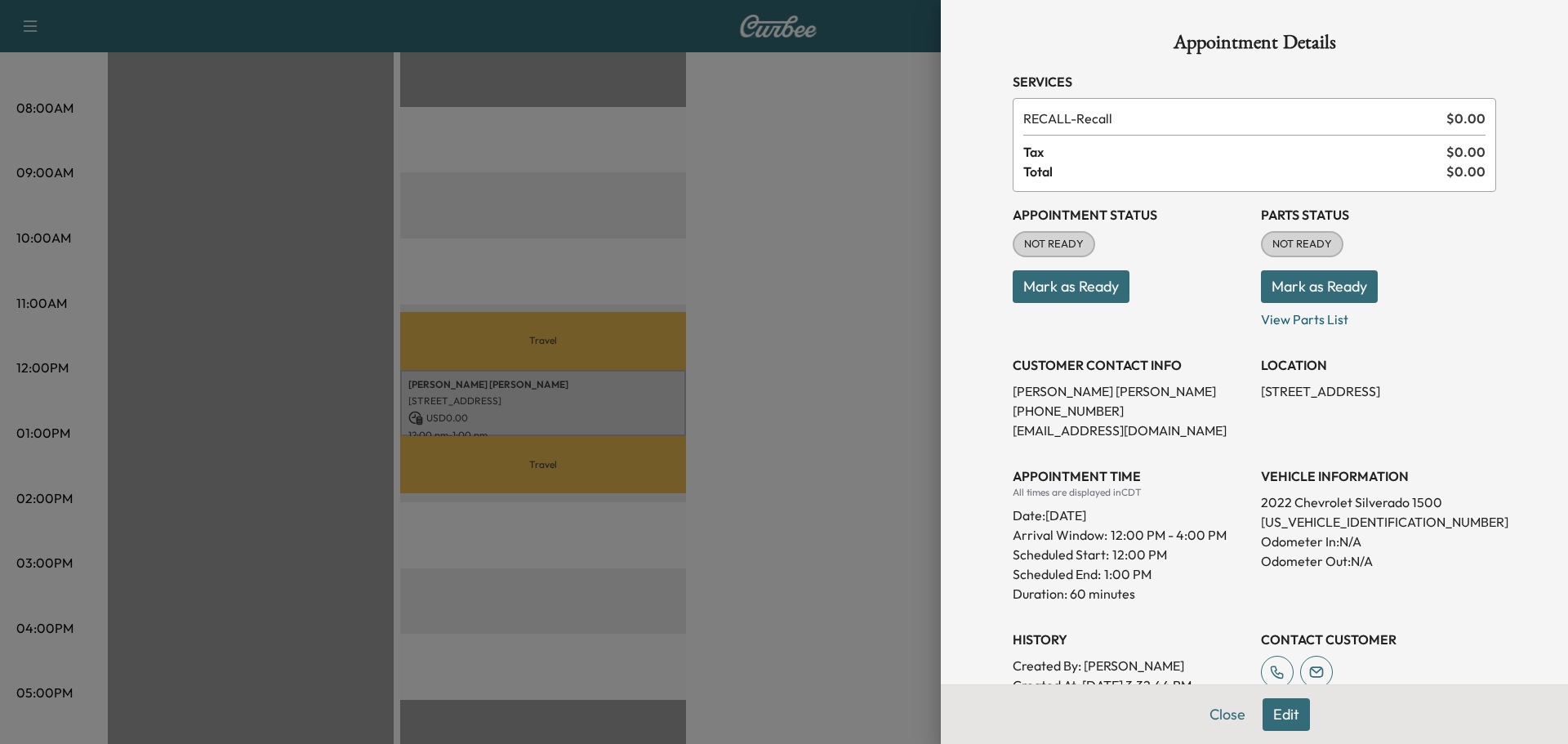
click at [795, 399] on div at bounding box center [784, 372] width 1568 height 744
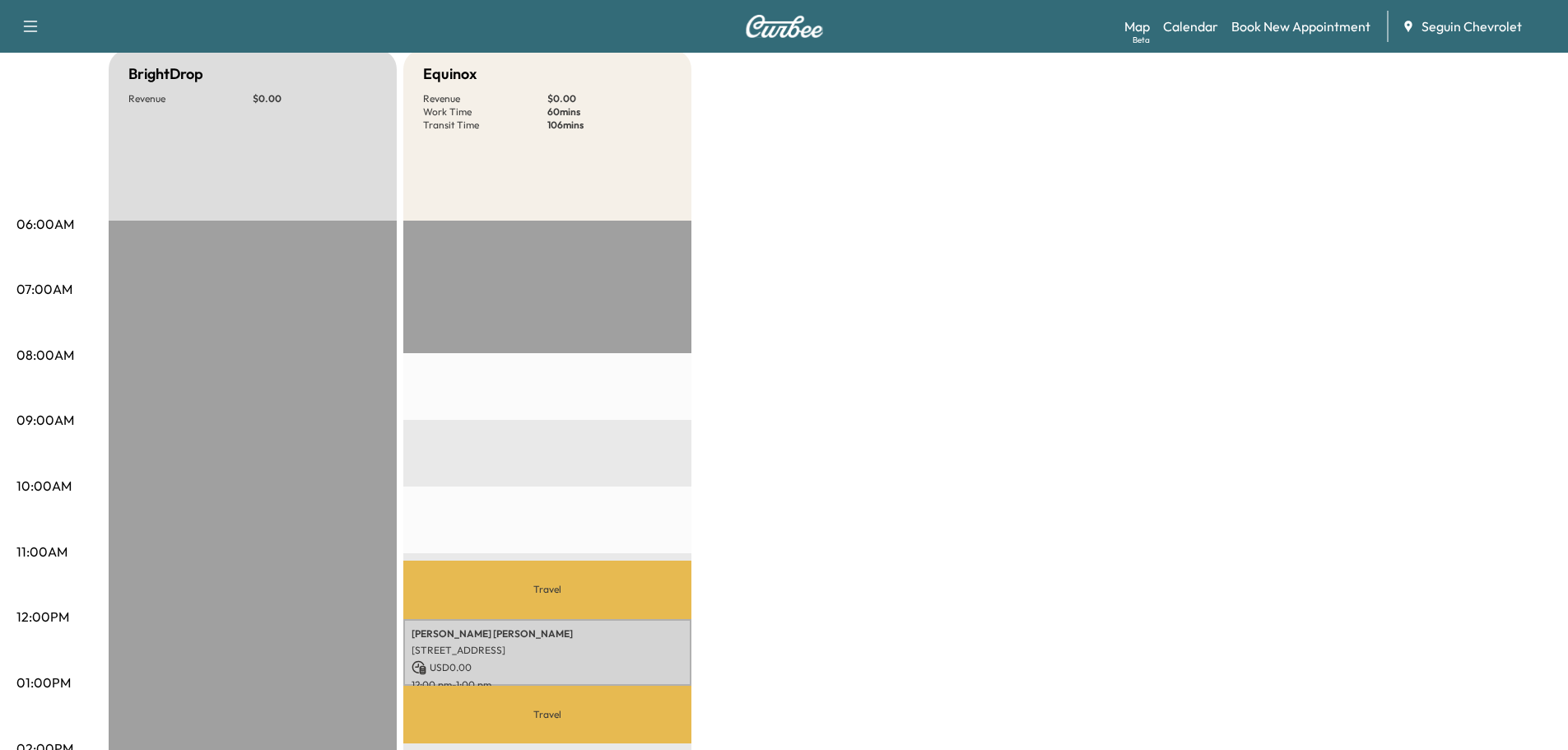
scroll to position [0, 0]
